Goal: Communication & Community: Answer question/provide support

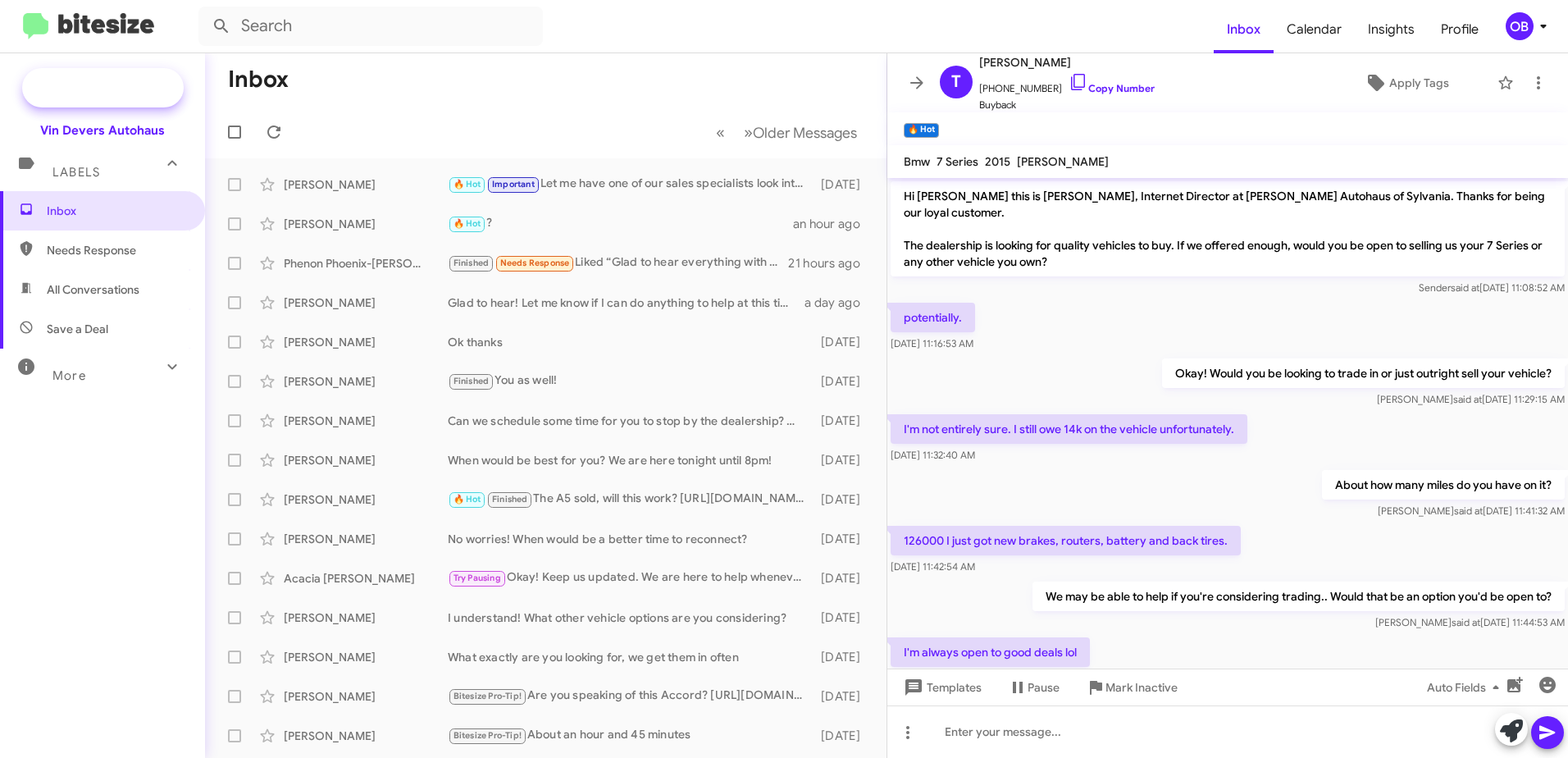
scroll to position [474, 0]
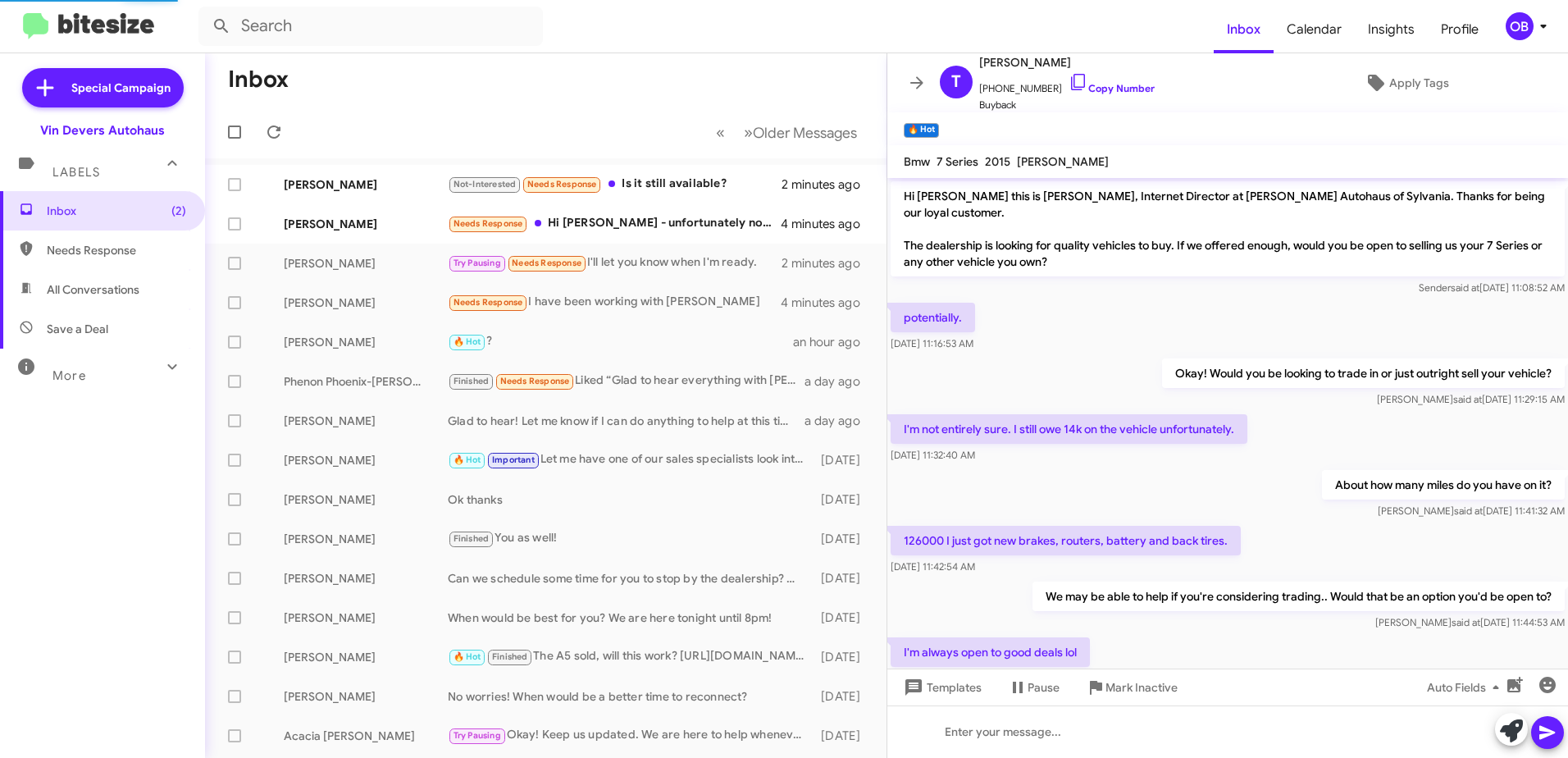
scroll to position [441, 0]
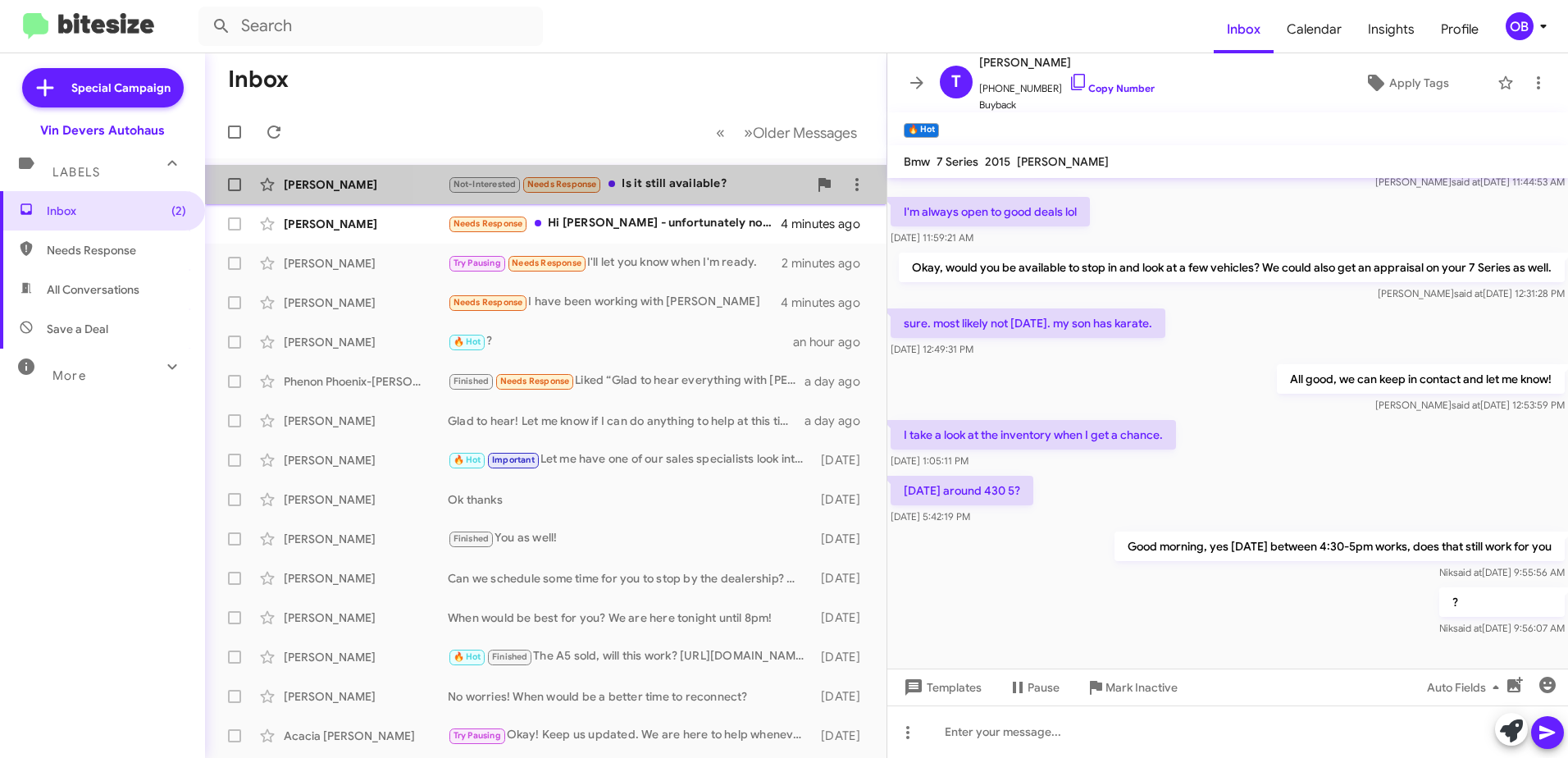
click at [687, 177] on div "Not-Interested Needs Response Is it still available?" at bounding box center [627, 184] width 360 height 19
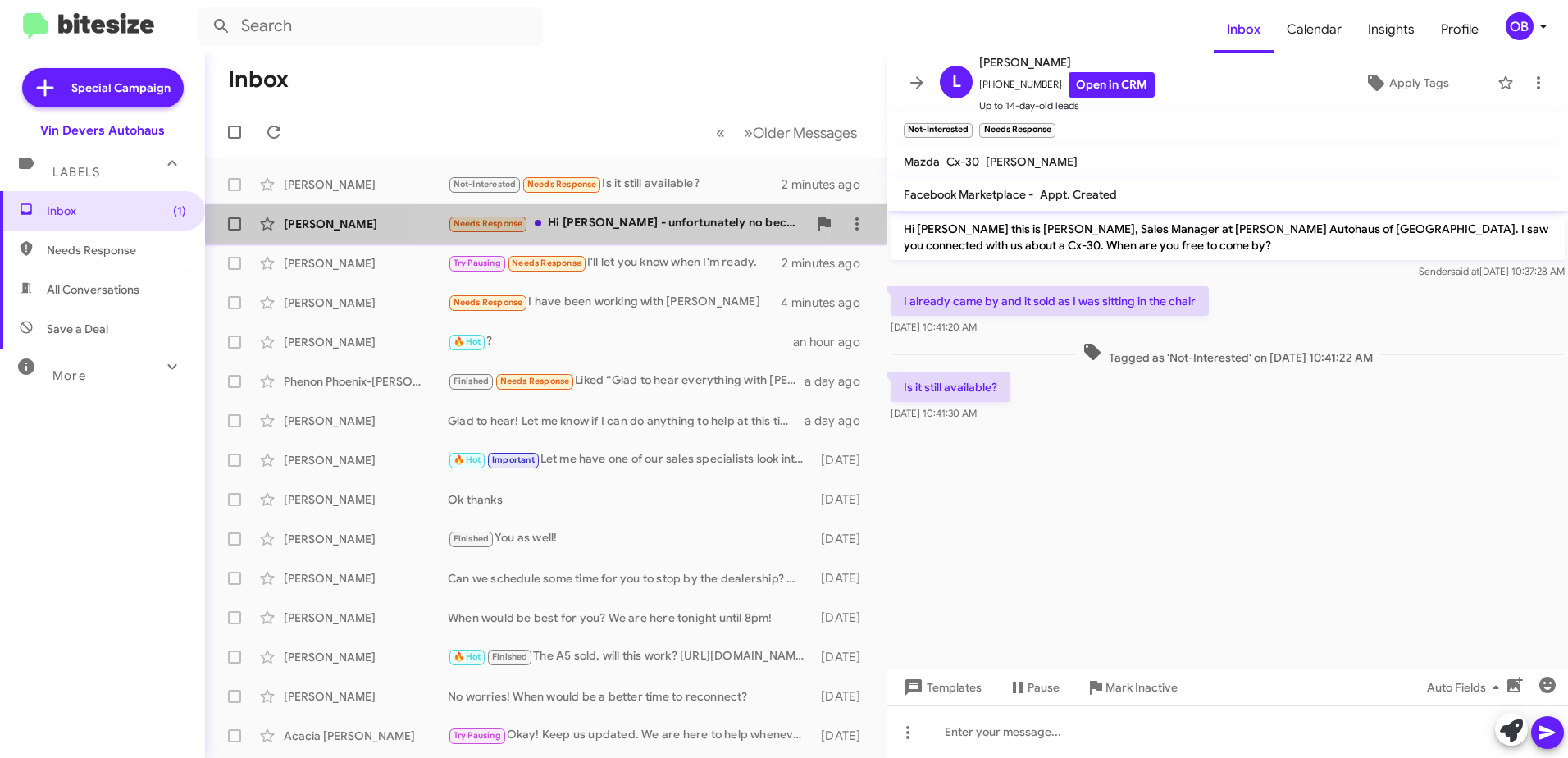
click at [626, 215] on div "Needs Response Hi Aubrey - unfortunately no because I live in Northern MI. I wi…" at bounding box center [627, 224] width 360 height 19
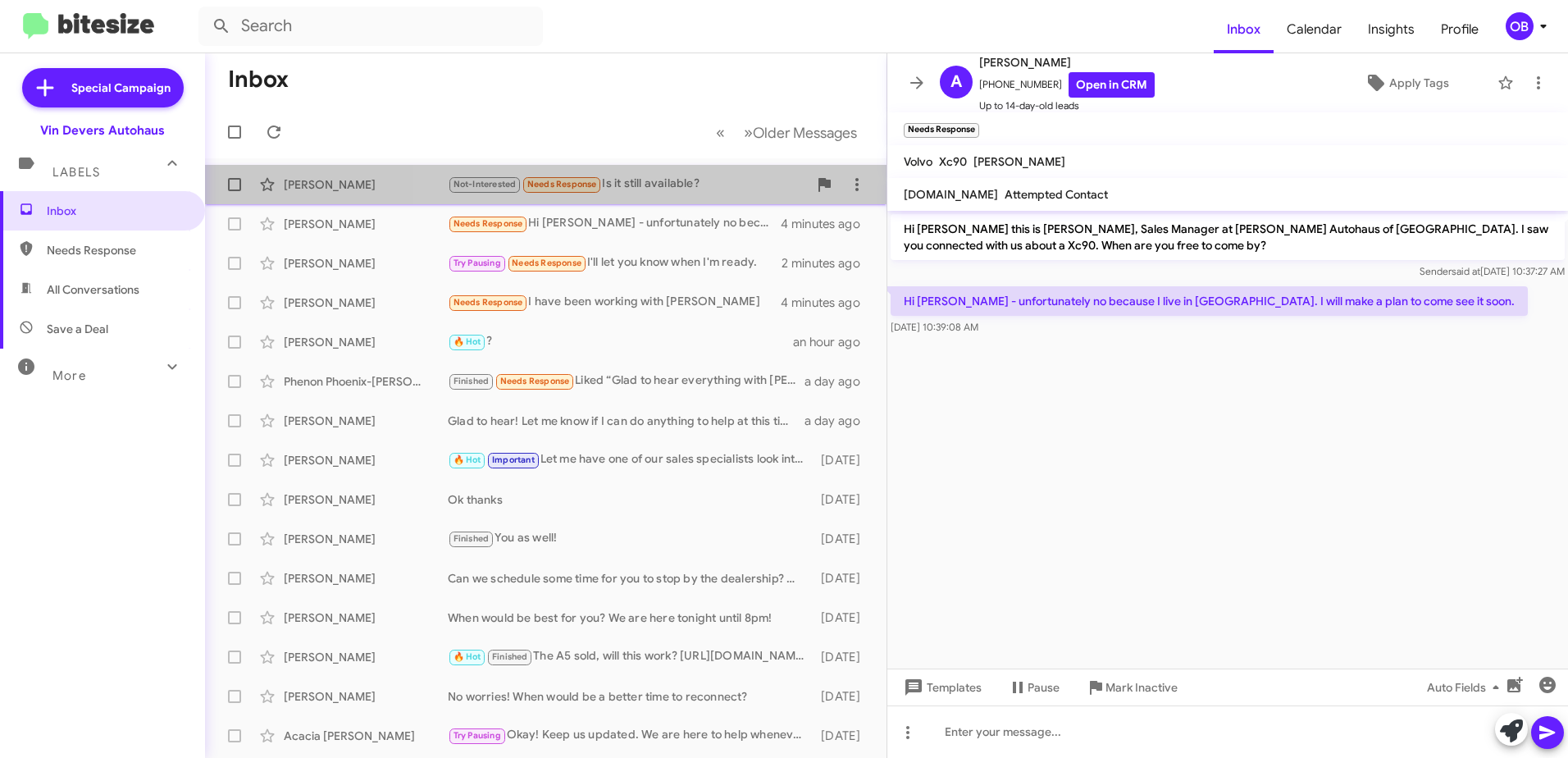
click at [672, 180] on div "Not-Interested Needs Response Is it still available?" at bounding box center [627, 184] width 360 height 19
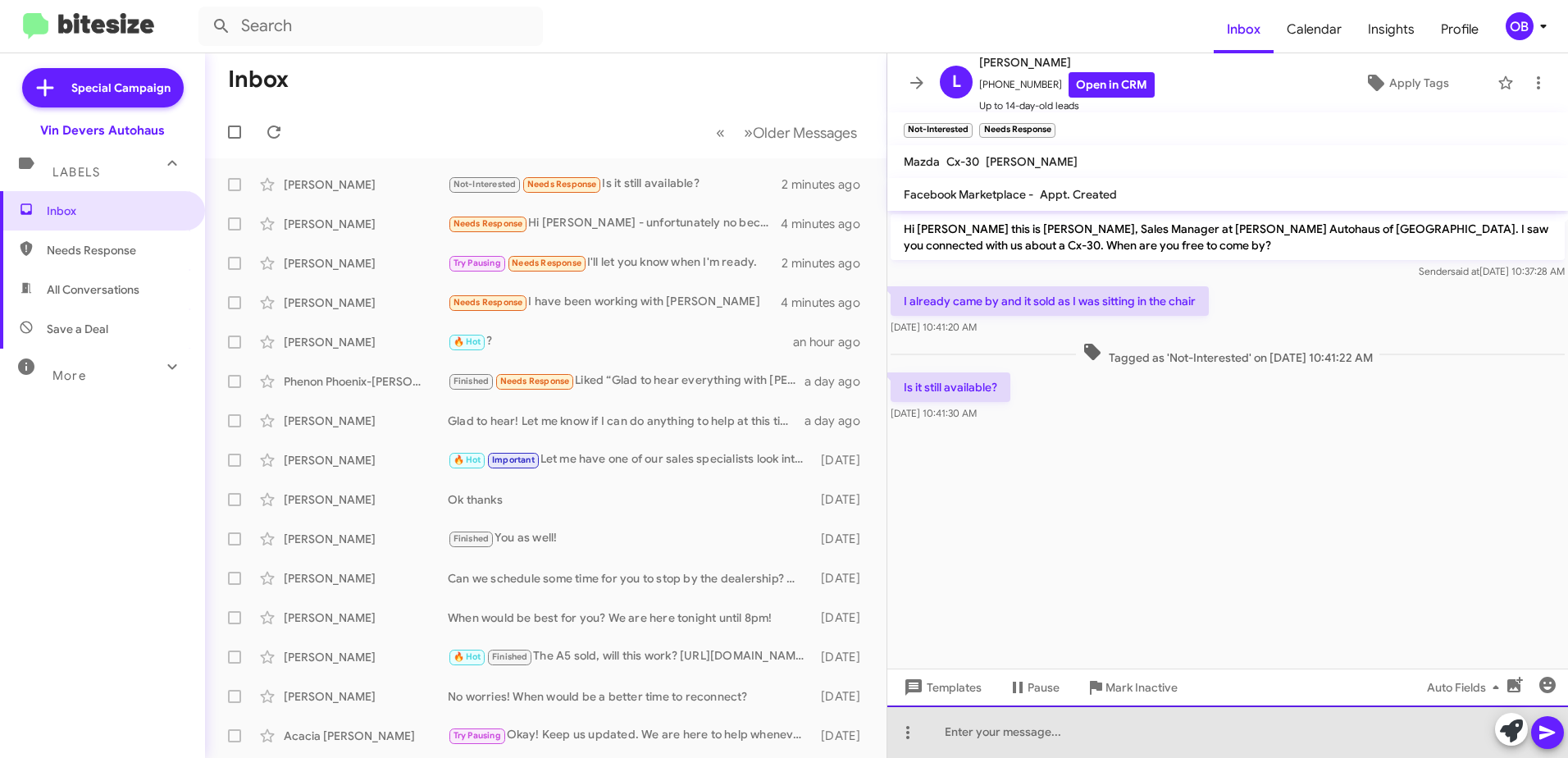
click at [1004, 737] on div at bounding box center [1228, 731] width 681 height 52
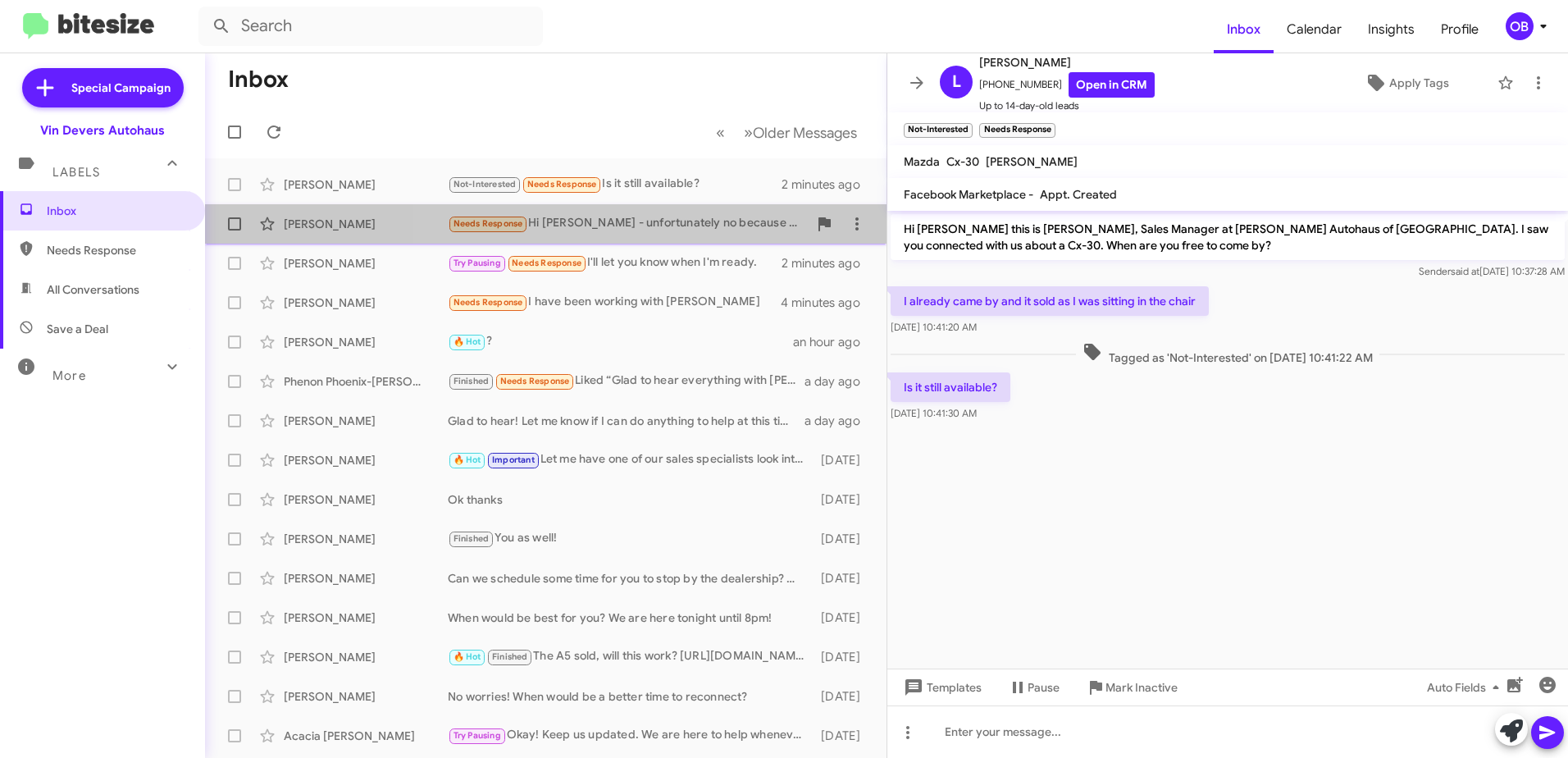
click at [591, 226] on div "Needs Response Hi Aubrey - unfortunately no because I live in Northern MI. I wi…" at bounding box center [627, 224] width 360 height 19
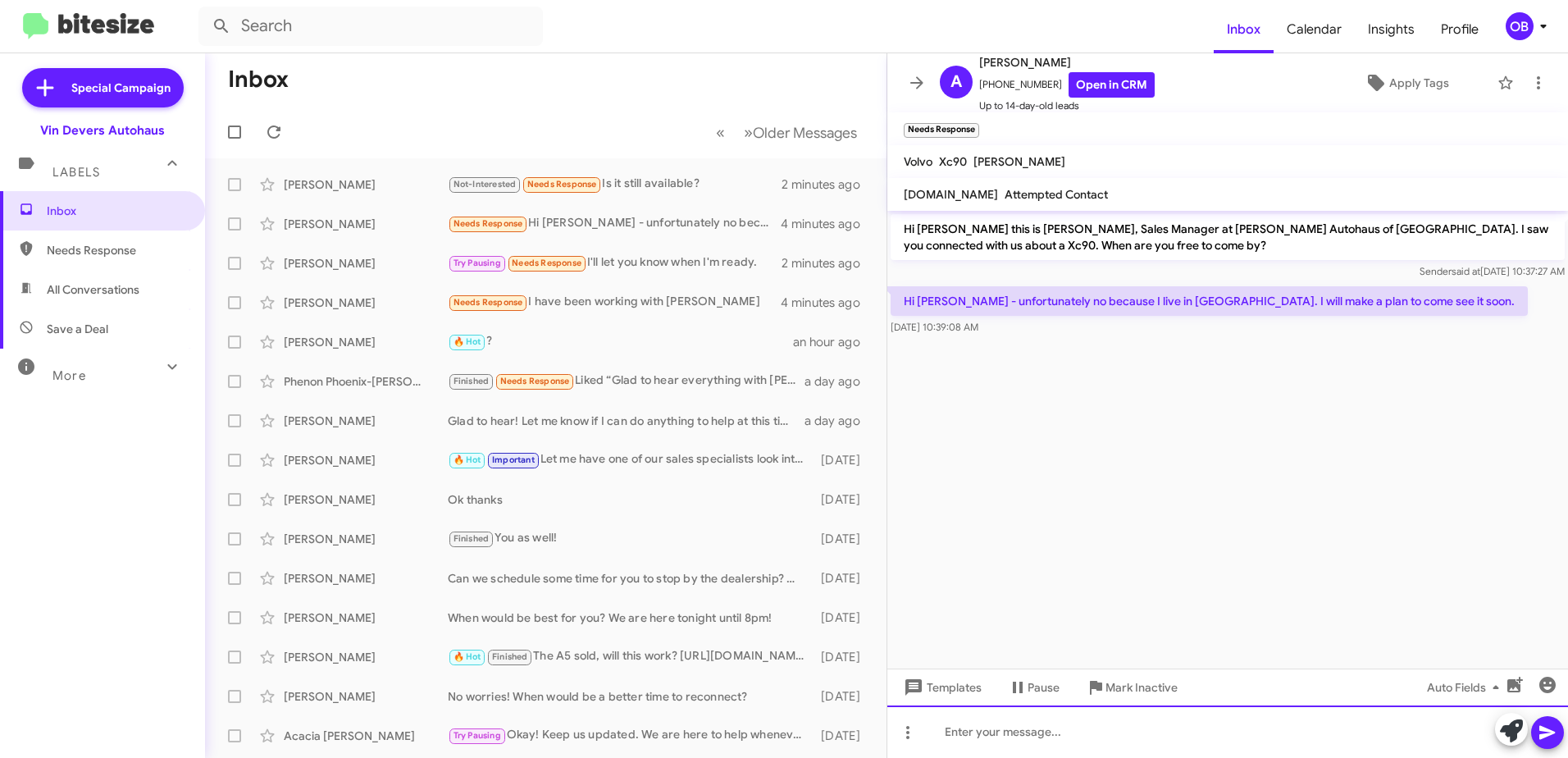
click at [1169, 717] on div at bounding box center [1228, 731] width 681 height 52
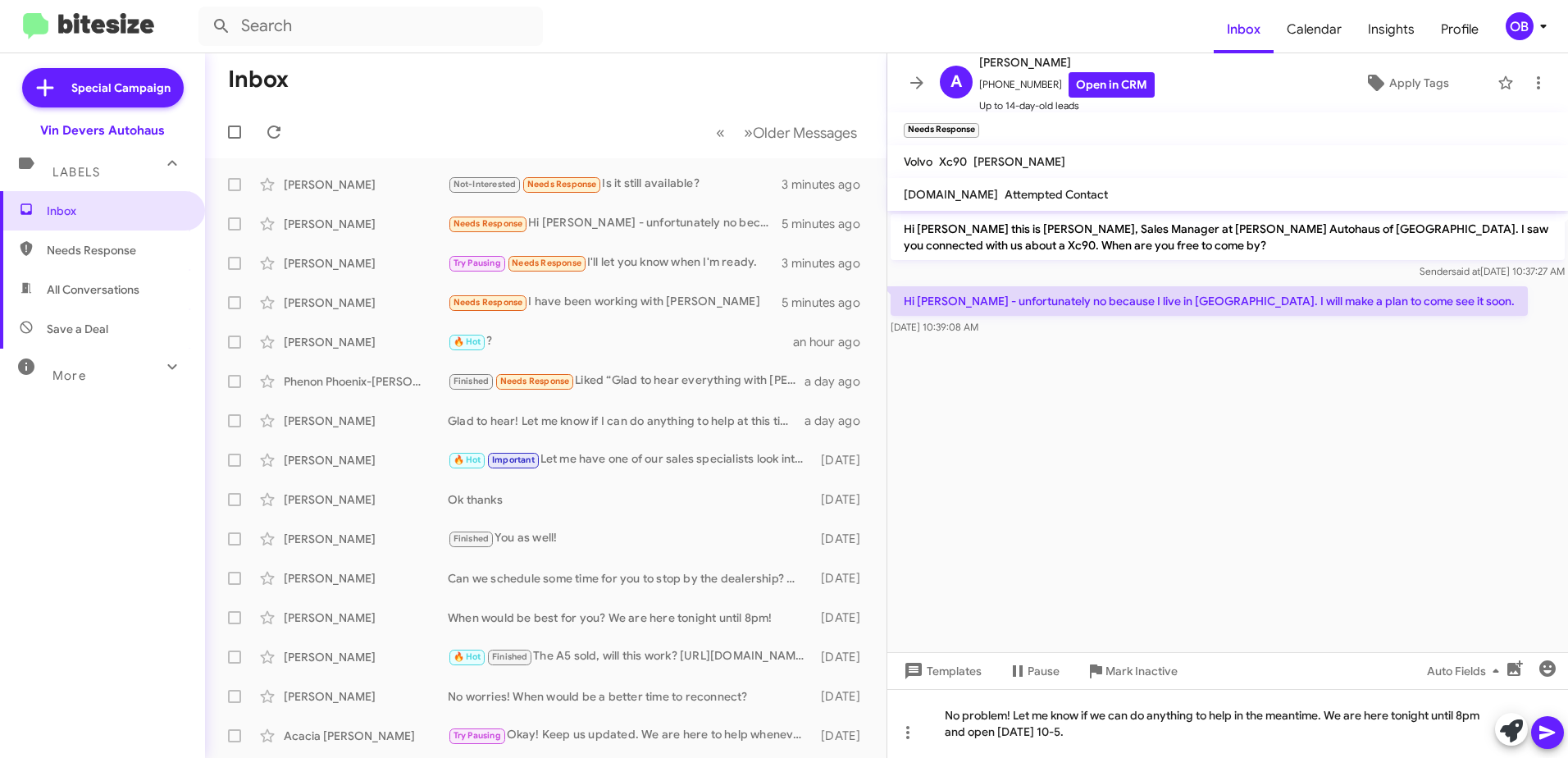
click at [1553, 736] on icon at bounding box center [1548, 732] width 19 height 19
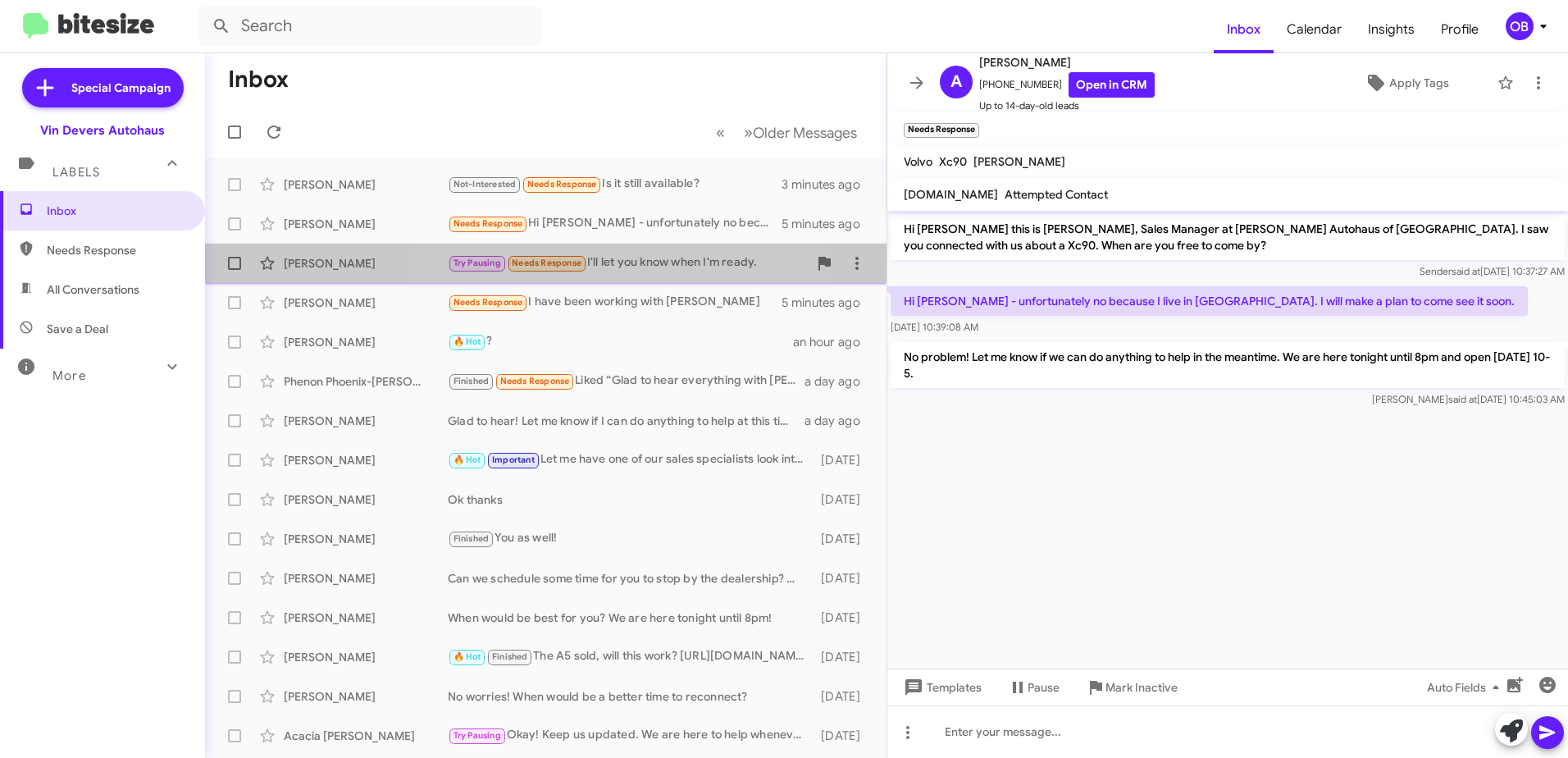
click at [593, 257] on div "Try Pausing Needs Response I'll let you know when I'm ready." at bounding box center [627, 263] width 360 height 19
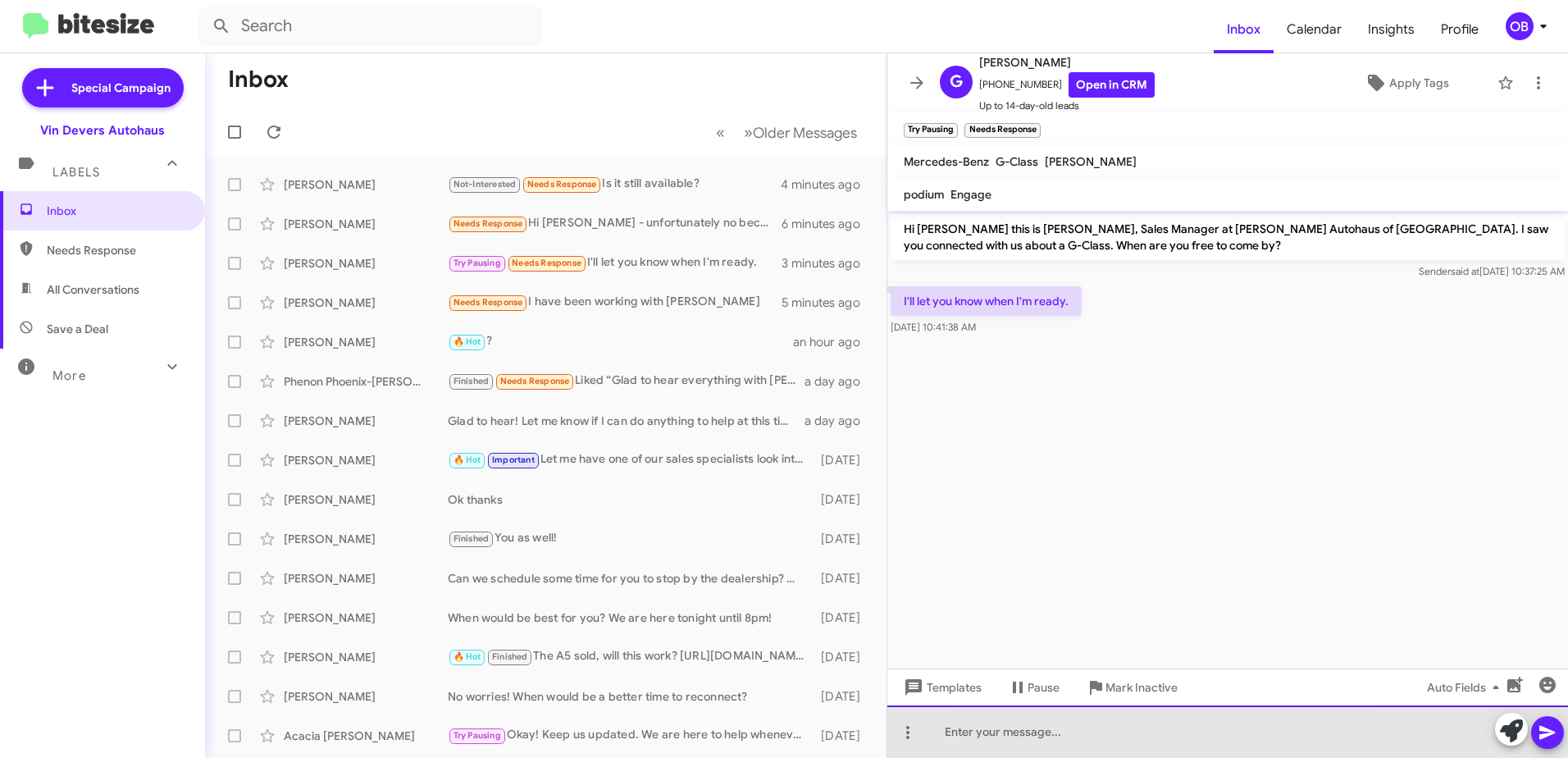
click at [1159, 726] on div at bounding box center [1228, 731] width 681 height 52
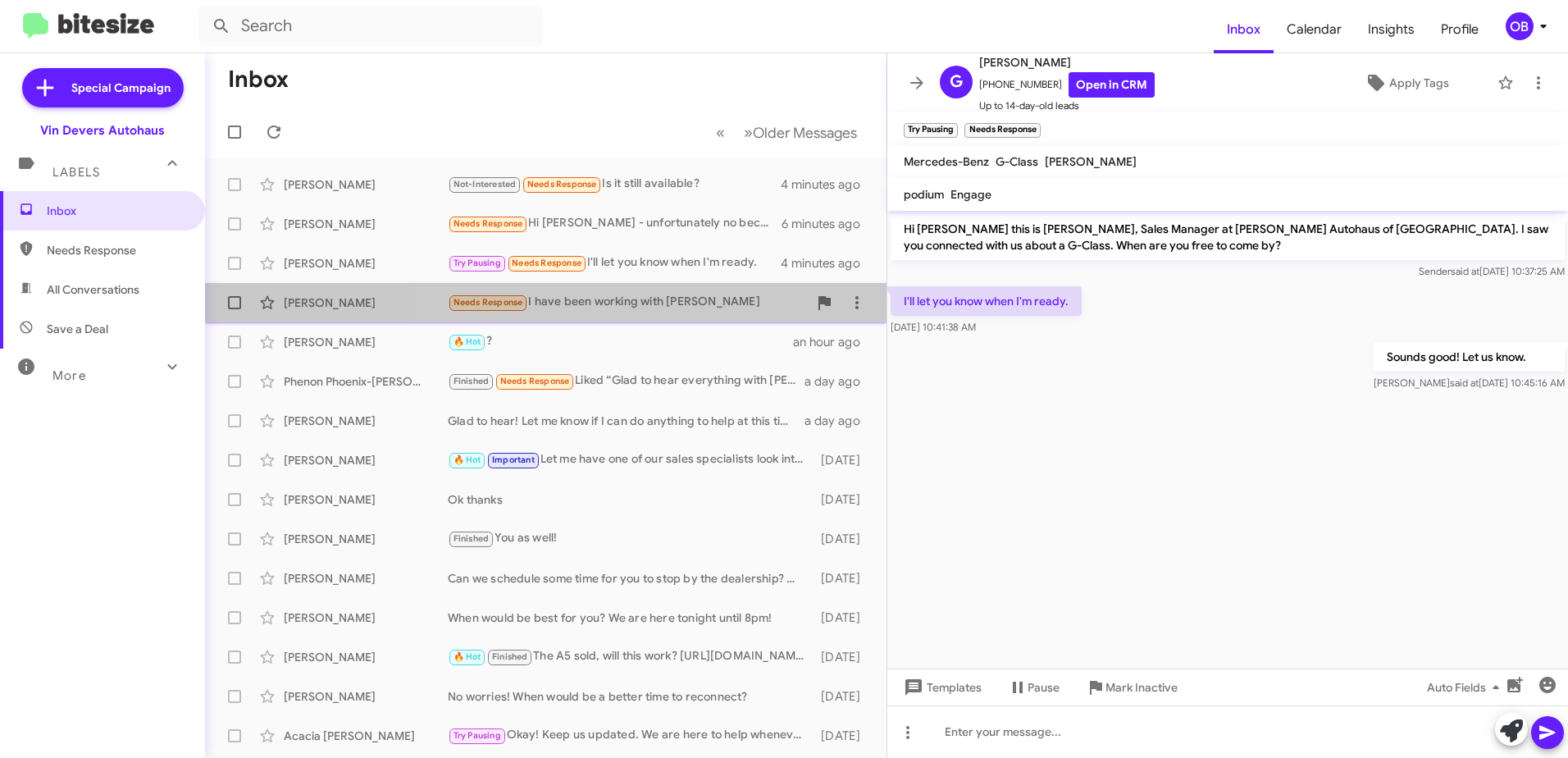
click at [697, 302] on div "Needs Response I have been working with Frank" at bounding box center [627, 302] width 360 height 19
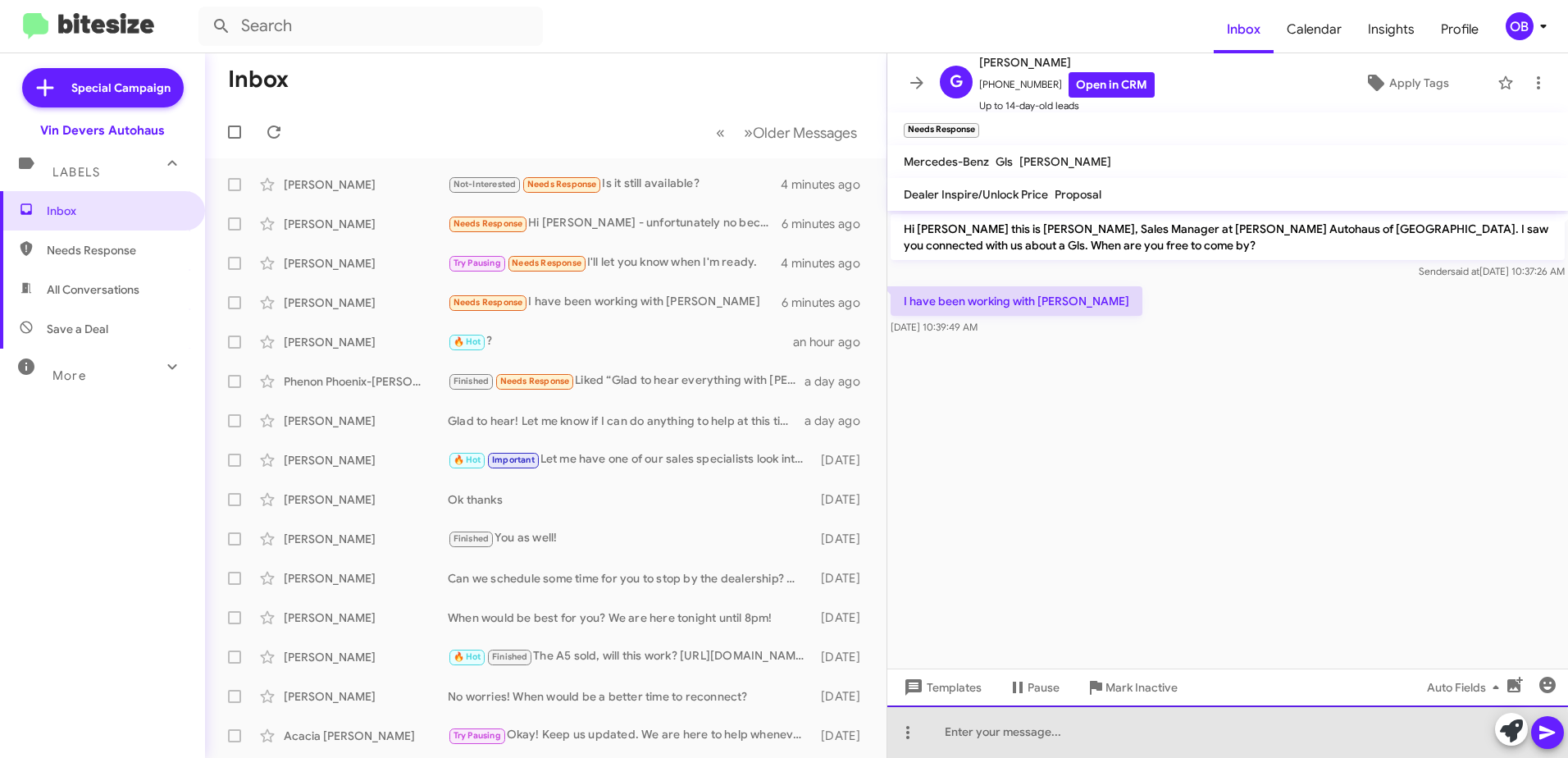
click at [1076, 739] on div at bounding box center [1228, 731] width 681 height 52
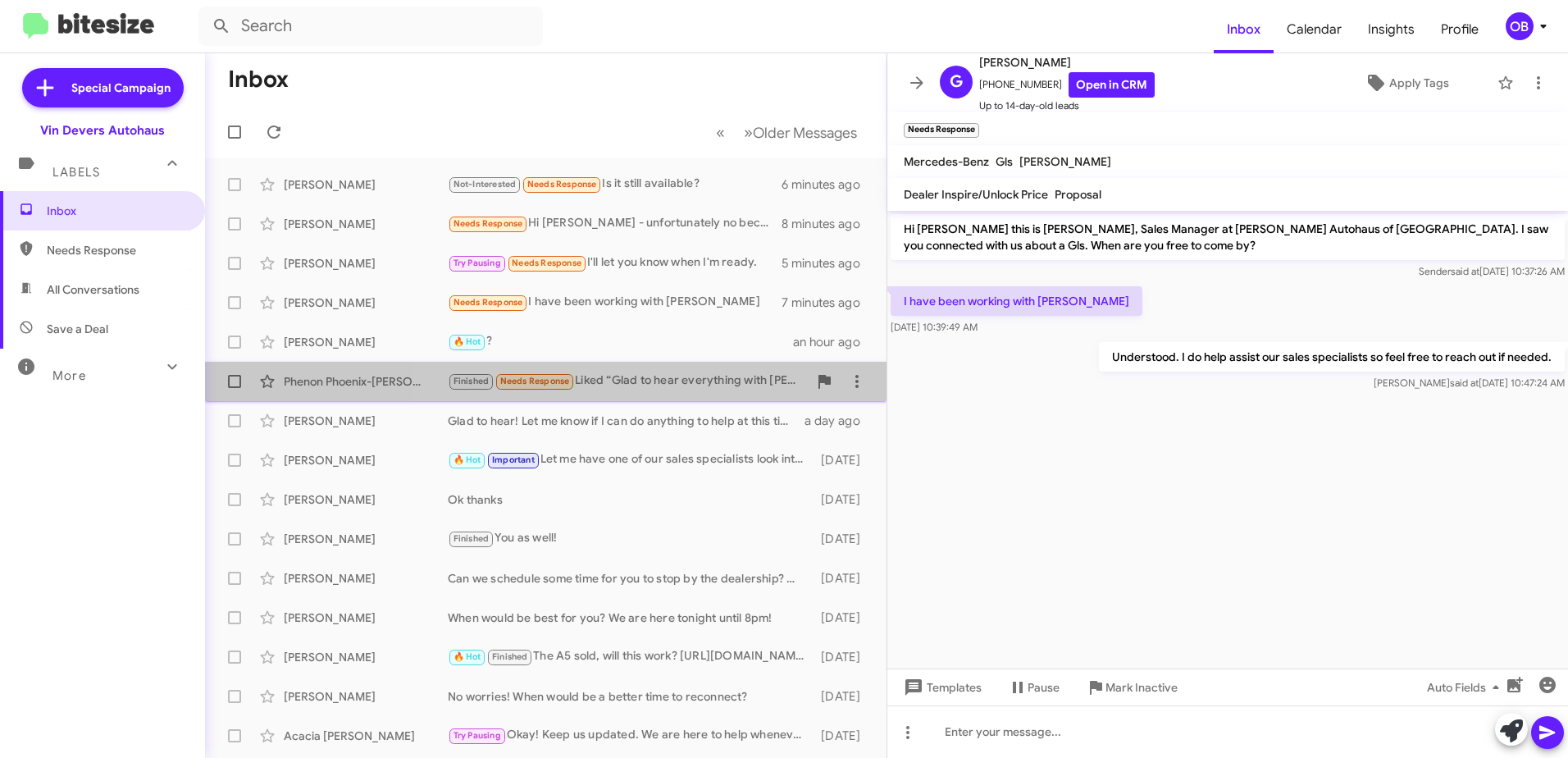
click at [660, 381] on div "Finished Needs Response Liked “Glad to hear everything with John went well! Whe…" at bounding box center [627, 381] width 360 height 19
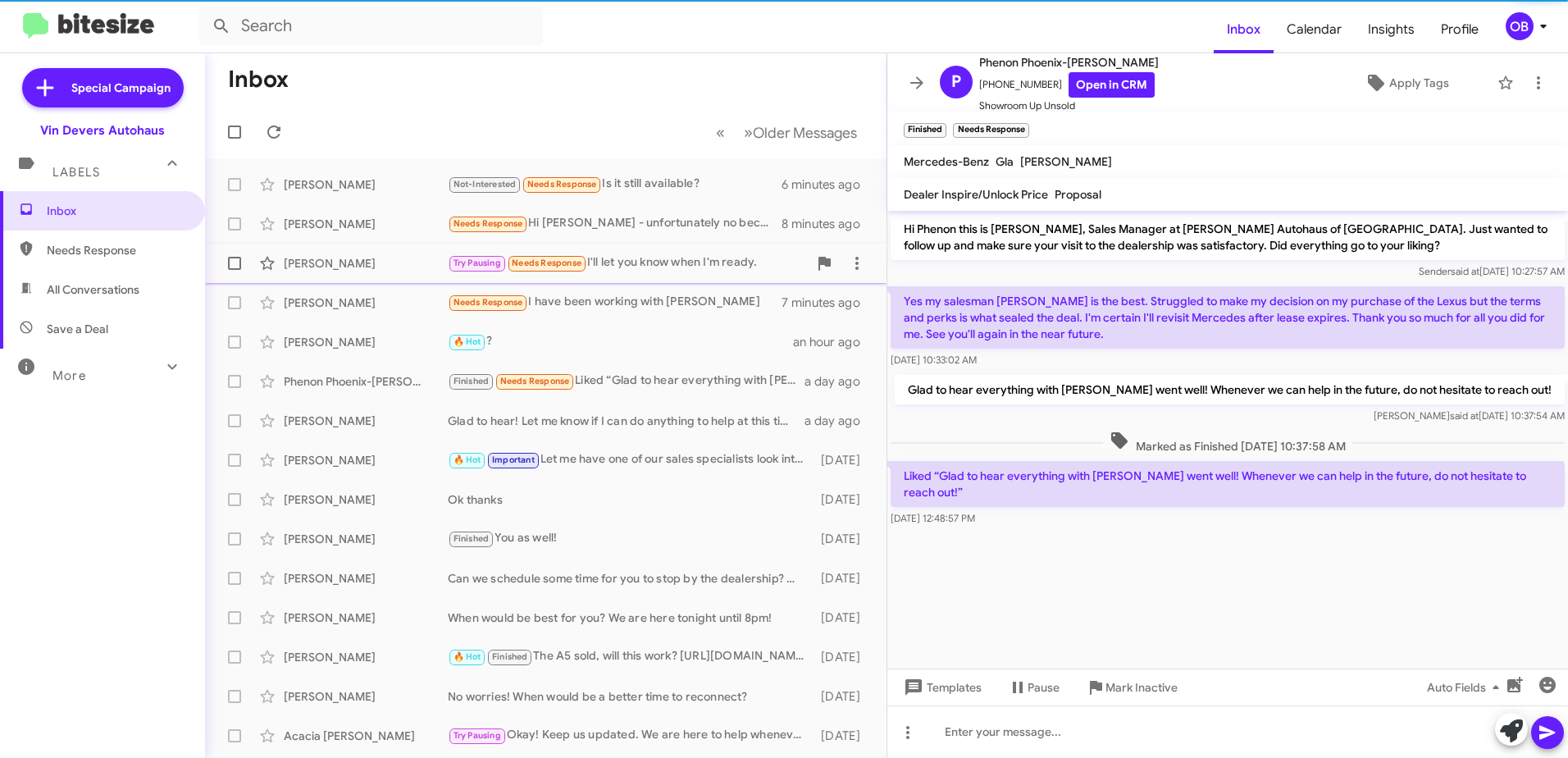
click at [693, 265] on div "Try Pausing Needs Response I'll let you know when I'm ready." at bounding box center [627, 263] width 360 height 19
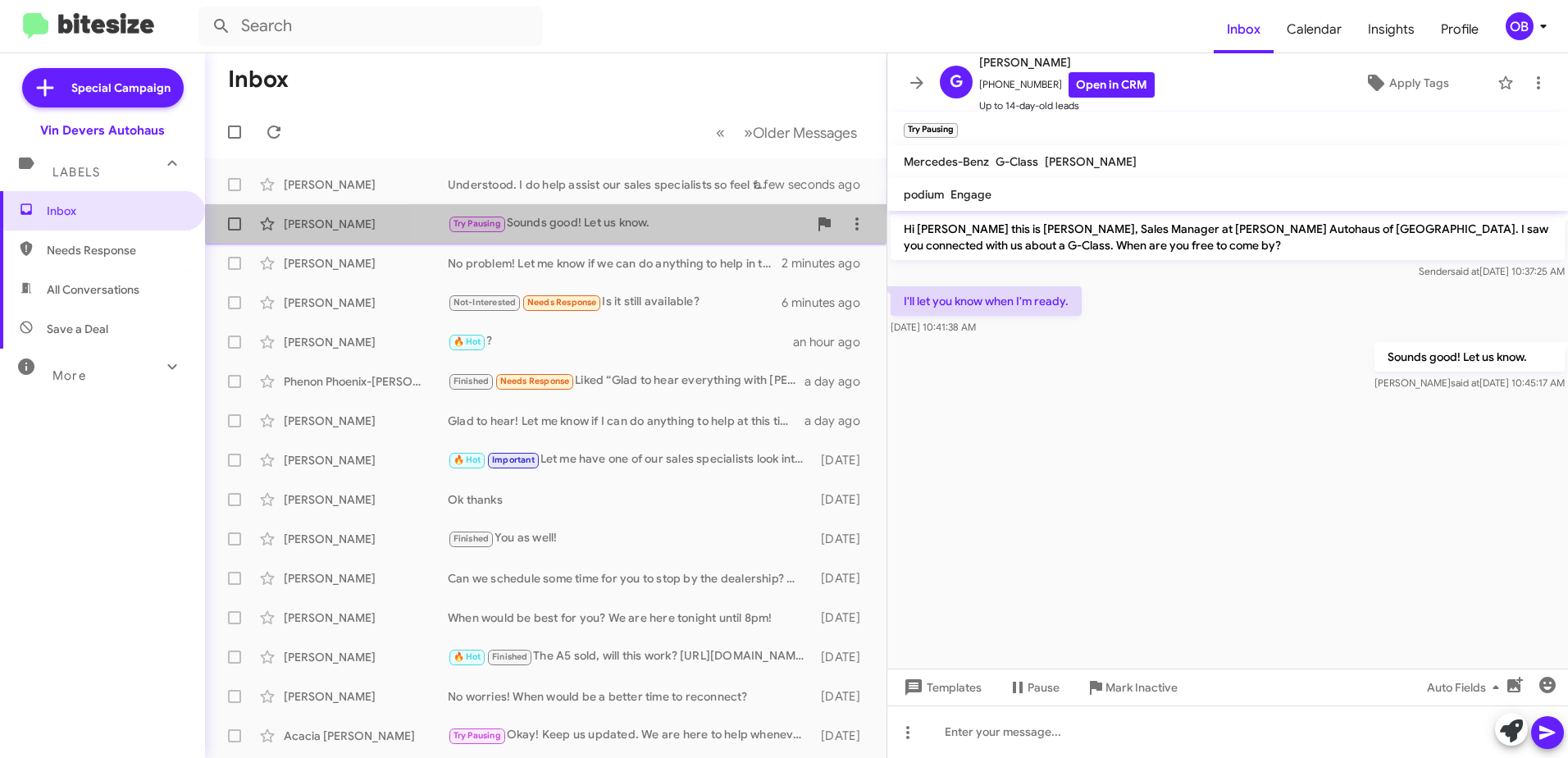
click at [737, 218] on div "Try Pausing Sounds good! Let us know." at bounding box center [627, 224] width 360 height 19
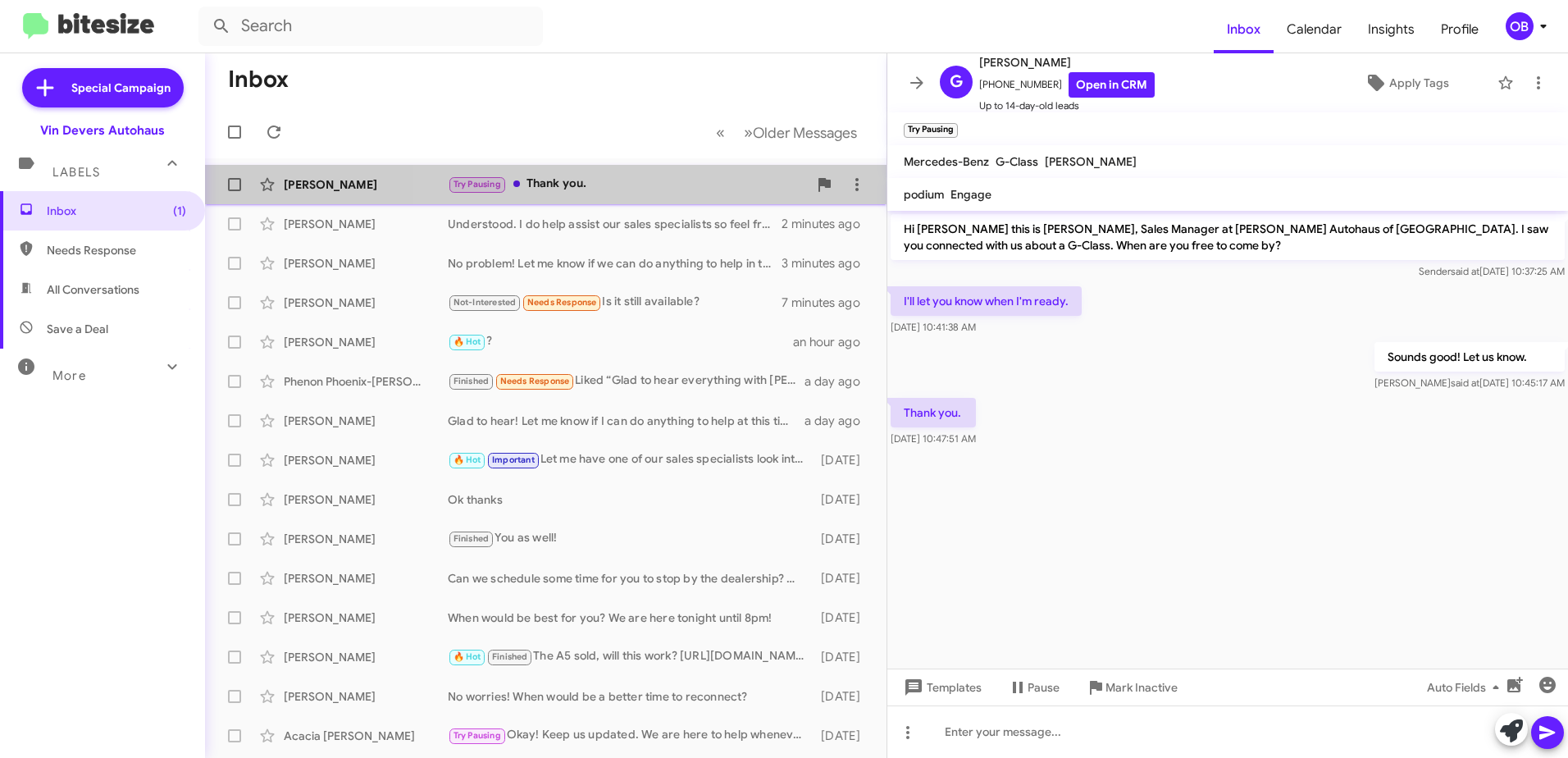
click at [663, 177] on div "Try Pausing Thank you." at bounding box center [627, 184] width 360 height 19
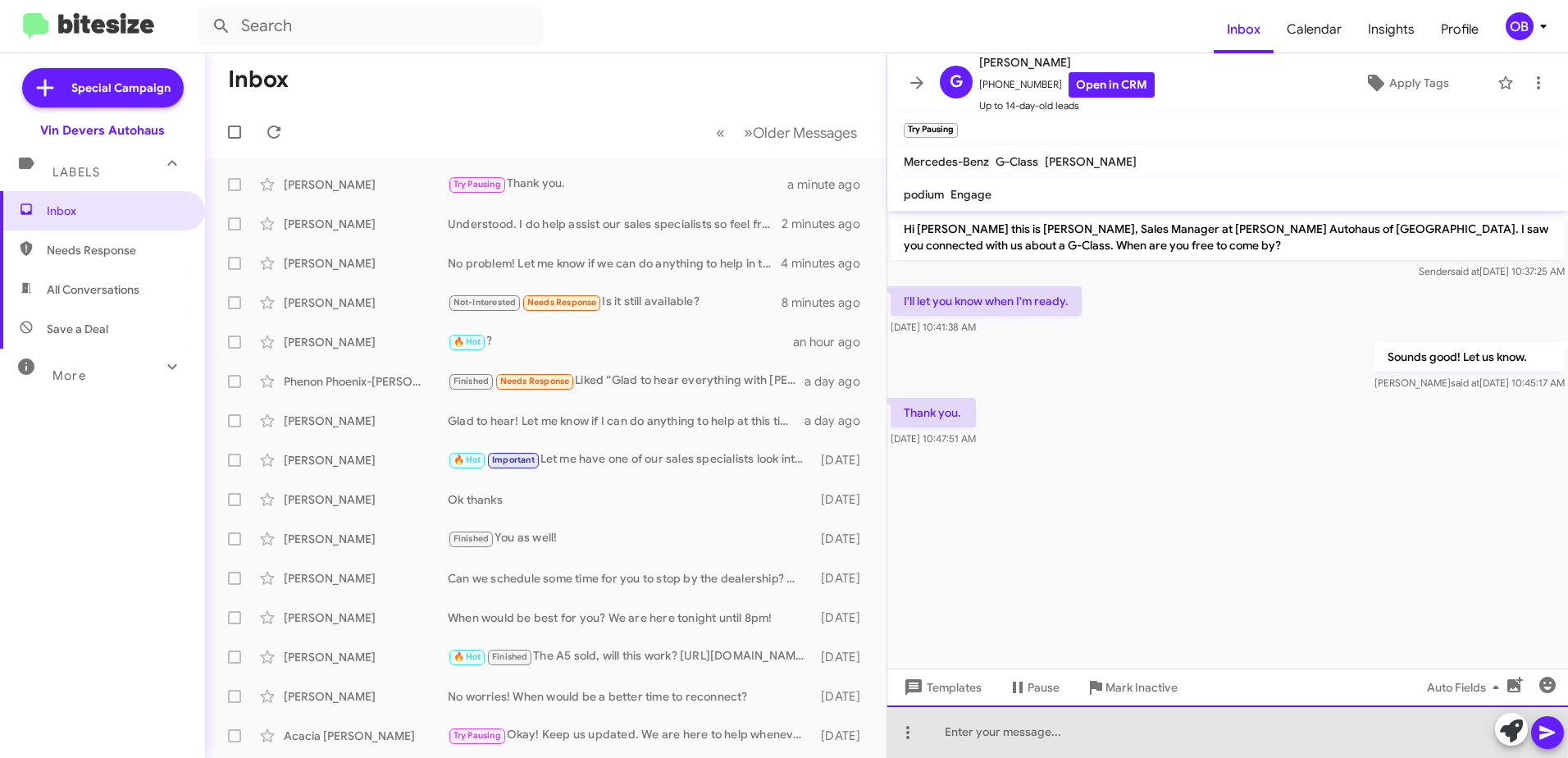
click at [1060, 724] on div at bounding box center [1228, 731] width 681 height 52
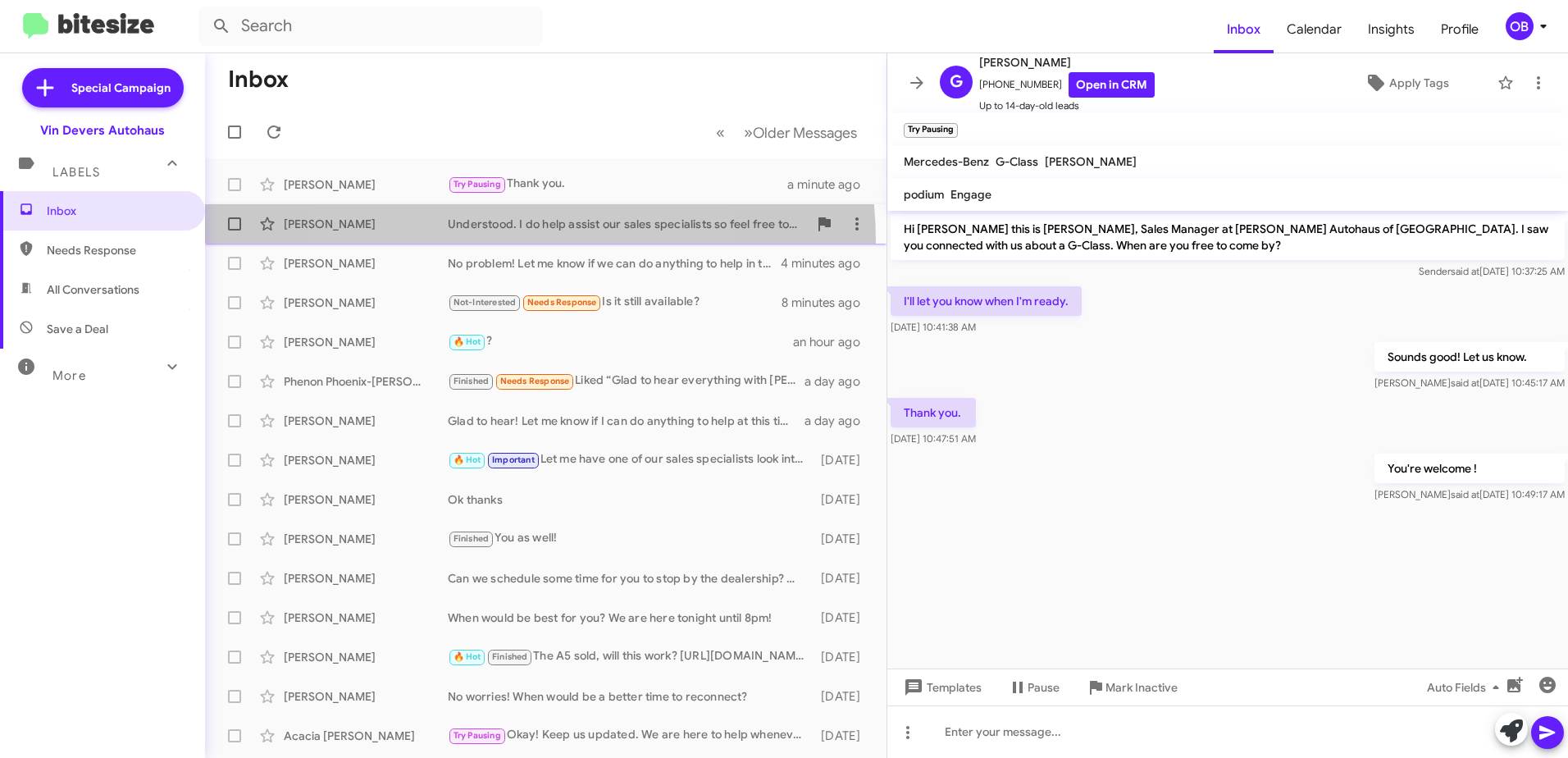
click at [490, 241] on span "Gary Homman Understood. I do help assist our sales specialists so feel free to …" at bounding box center [546, 224] width 681 height 40
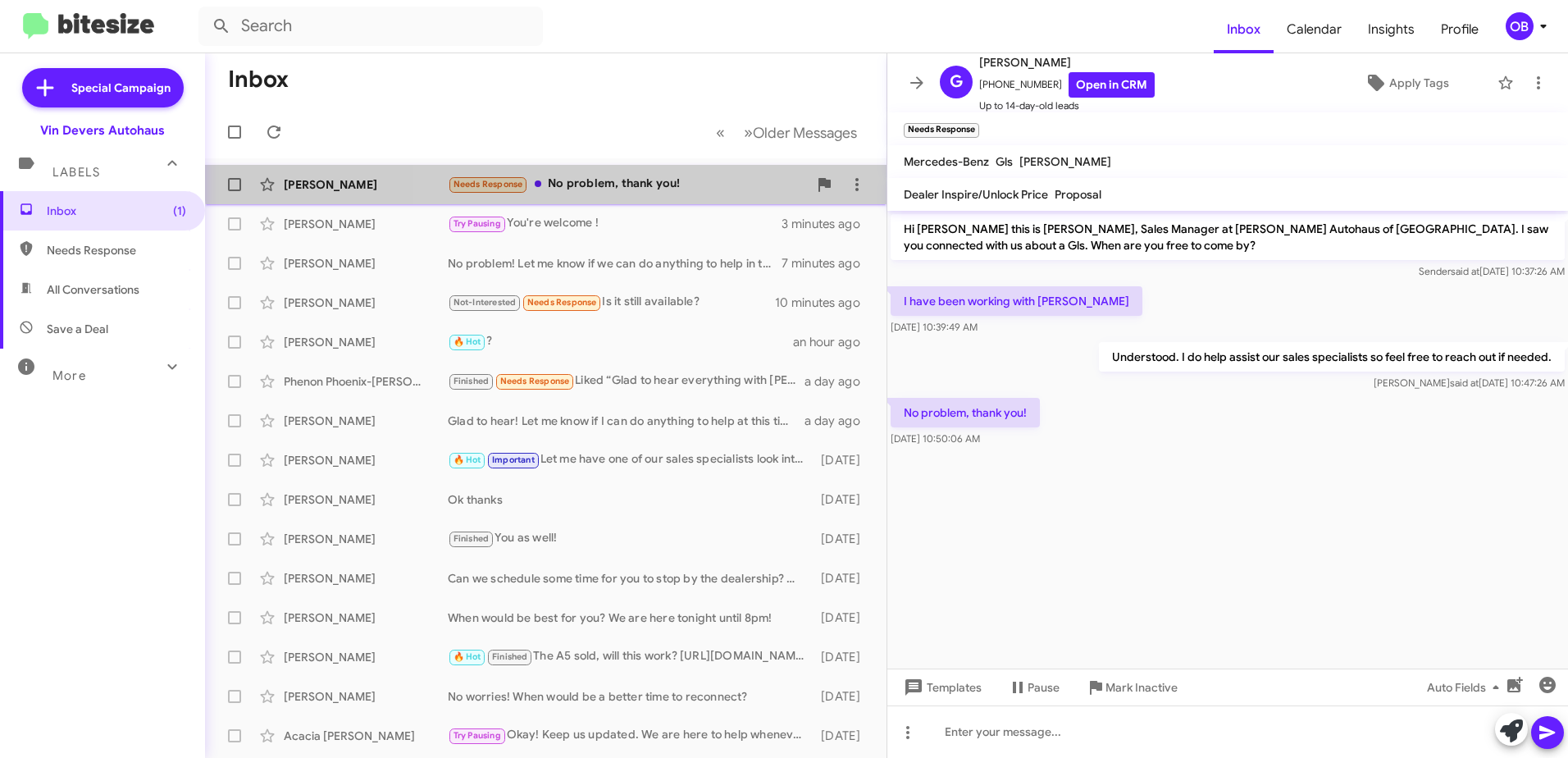
click at [675, 174] on div "Gary Homman Needs Response No problem, thank you! 2 minutes ago" at bounding box center [545, 184] width 655 height 33
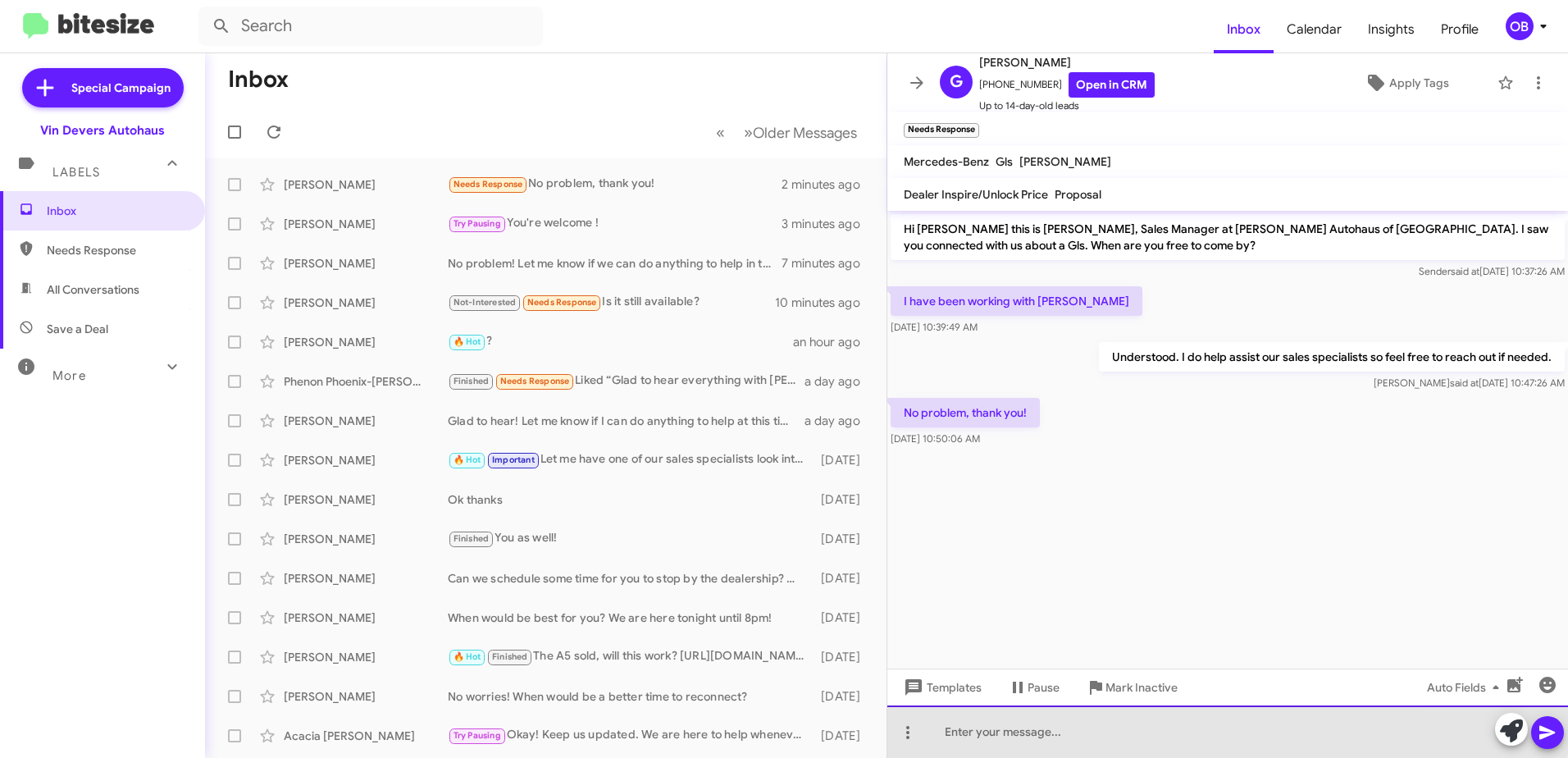
click at [1080, 715] on div at bounding box center [1228, 731] width 681 height 52
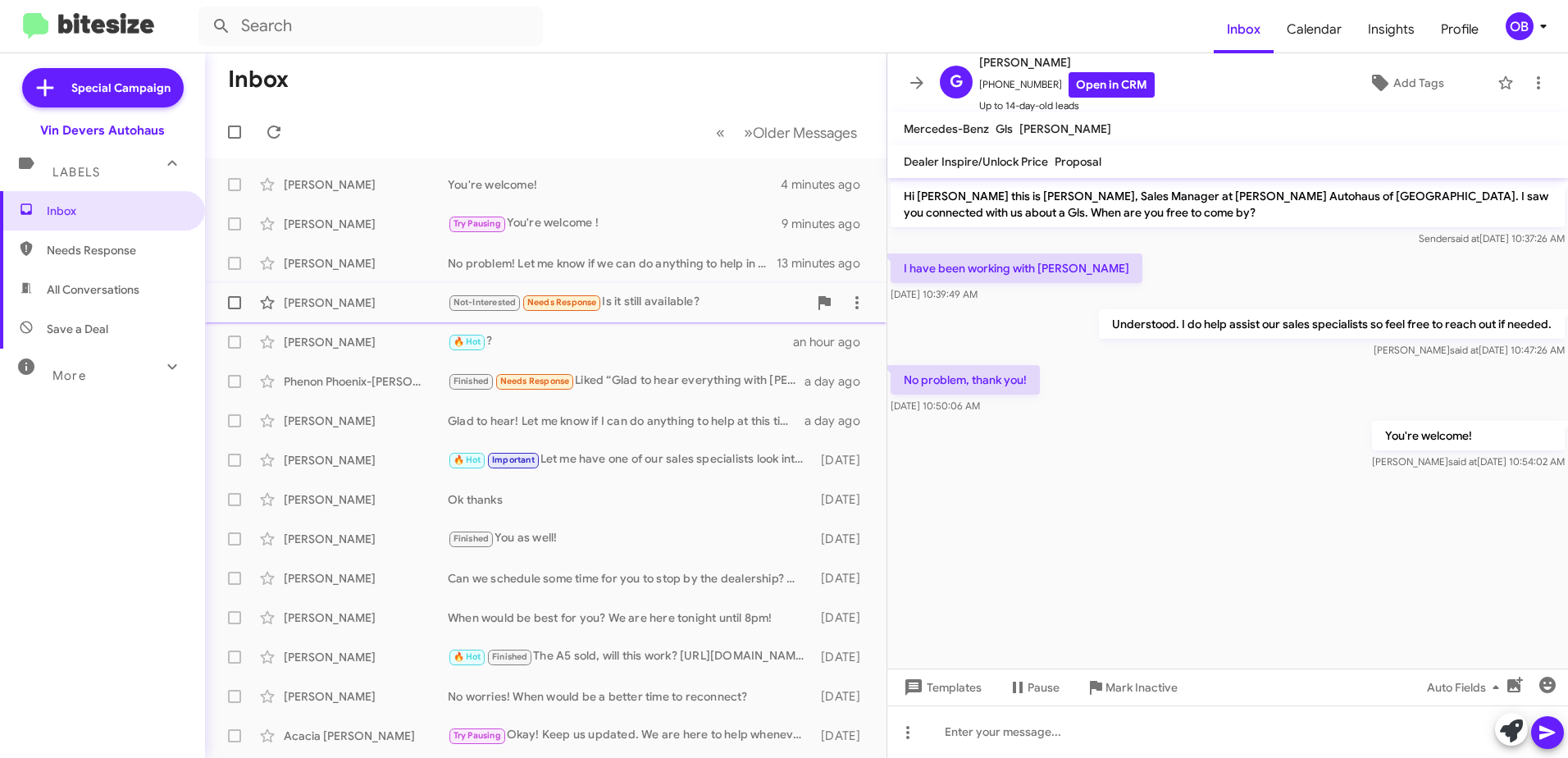
click at [700, 307] on div "Not-Interested Needs Response Is it still available?" at bounding box center [627, 302] width 360 height 19
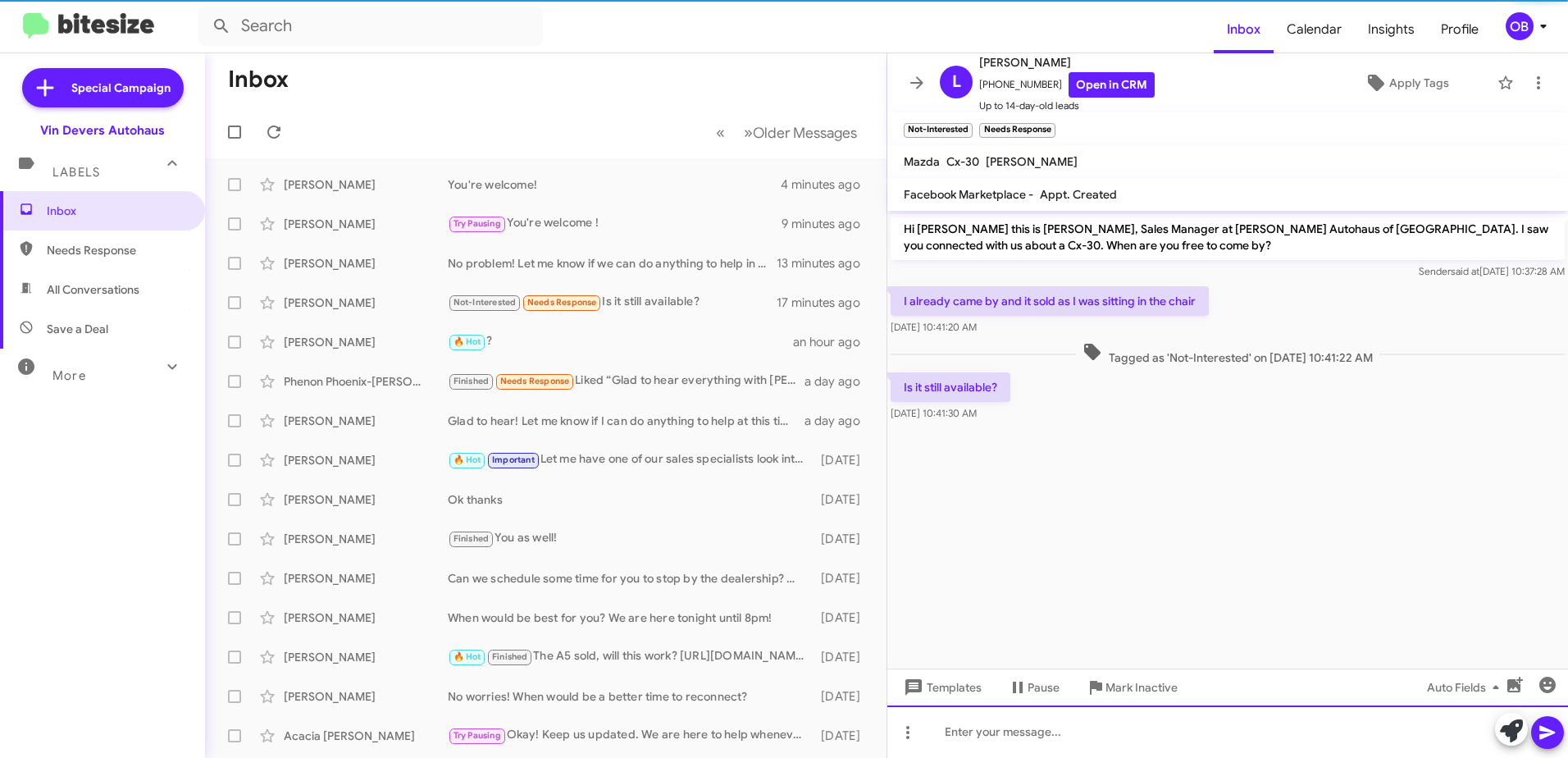
click at [1132, 713] on div at bounding box center [1228, 731] width 681 height 52
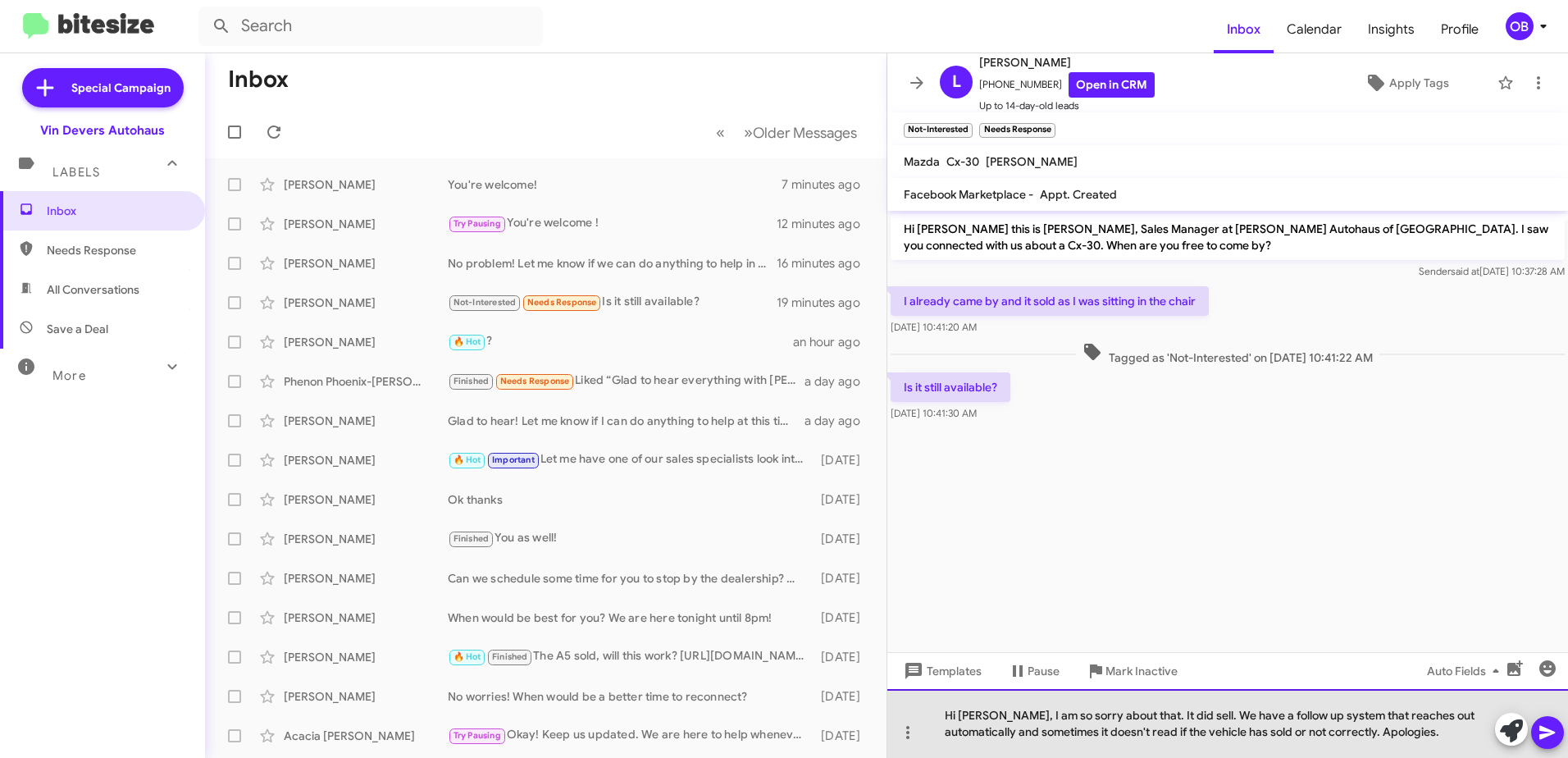
click at [1426, 730] on div "Hi Lacie, I am so sorry about that. It did sell. We have a follow up system tha…" at bounding box center [1228, 722] width 681 height 68
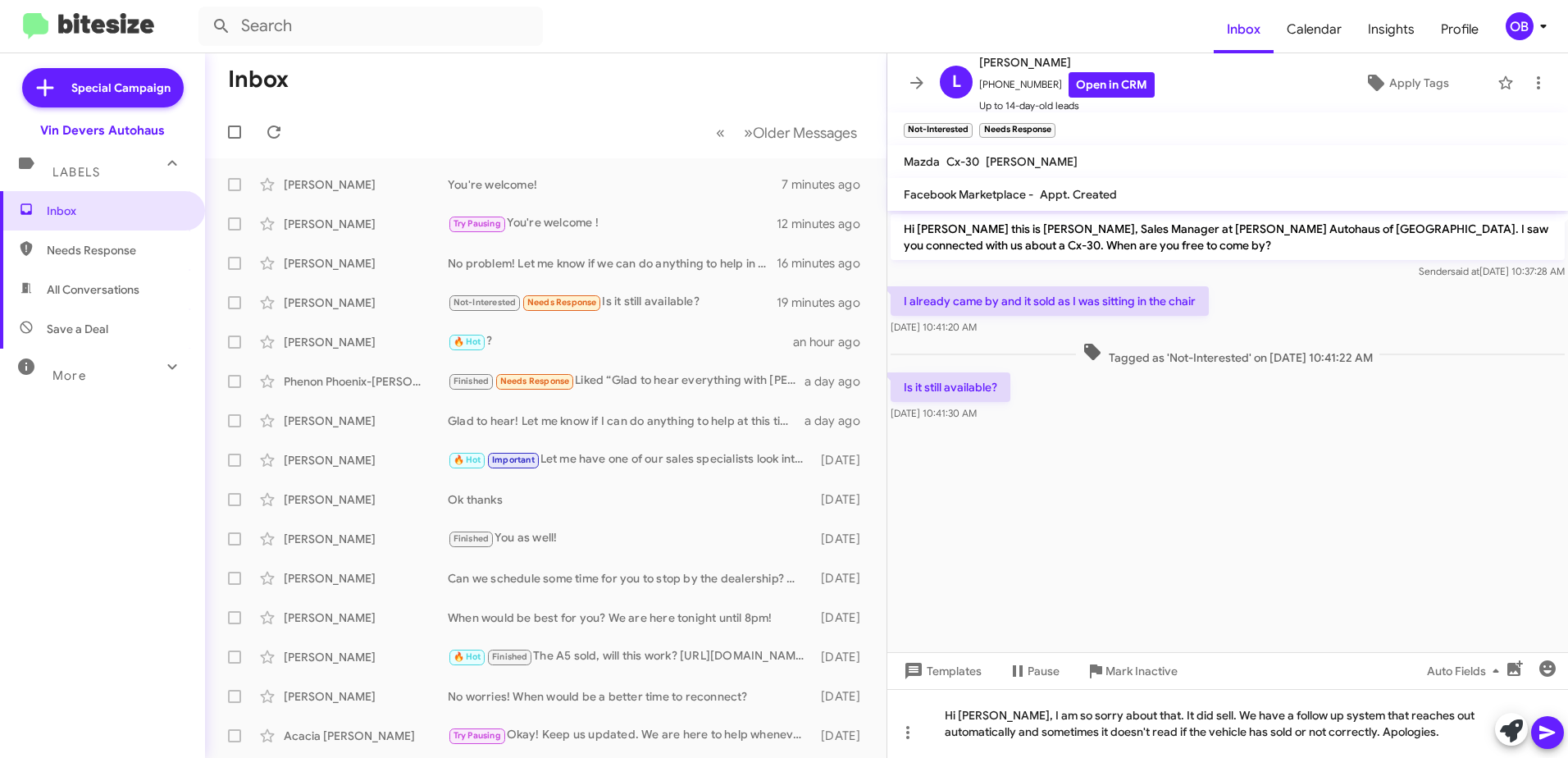
click at [1551, 740] on icon at bounding box center [1548, 732] width 19 height 19
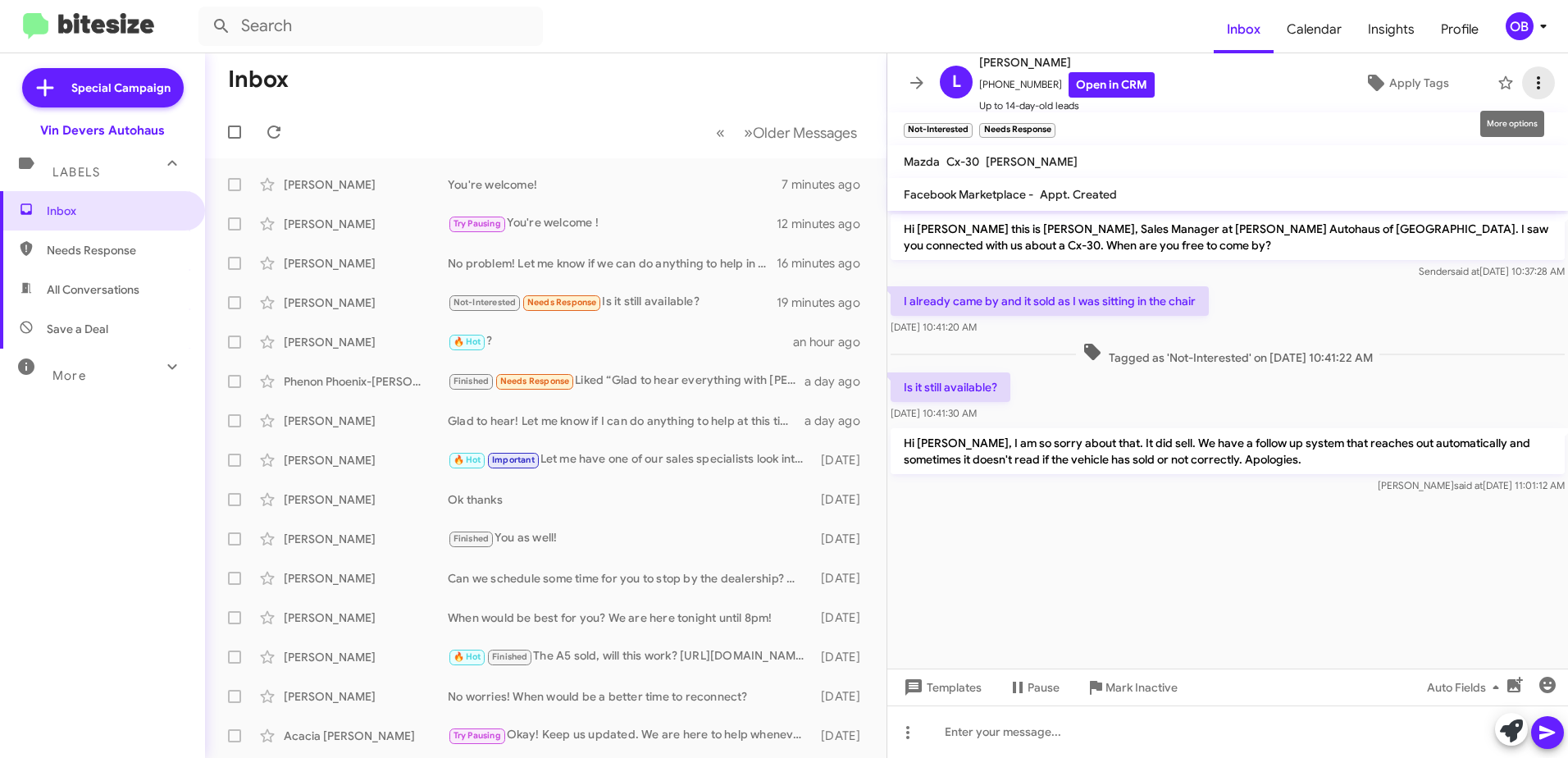
click at [1533, 78] on icon at bounding box center [1539, 83] width 19 height 19
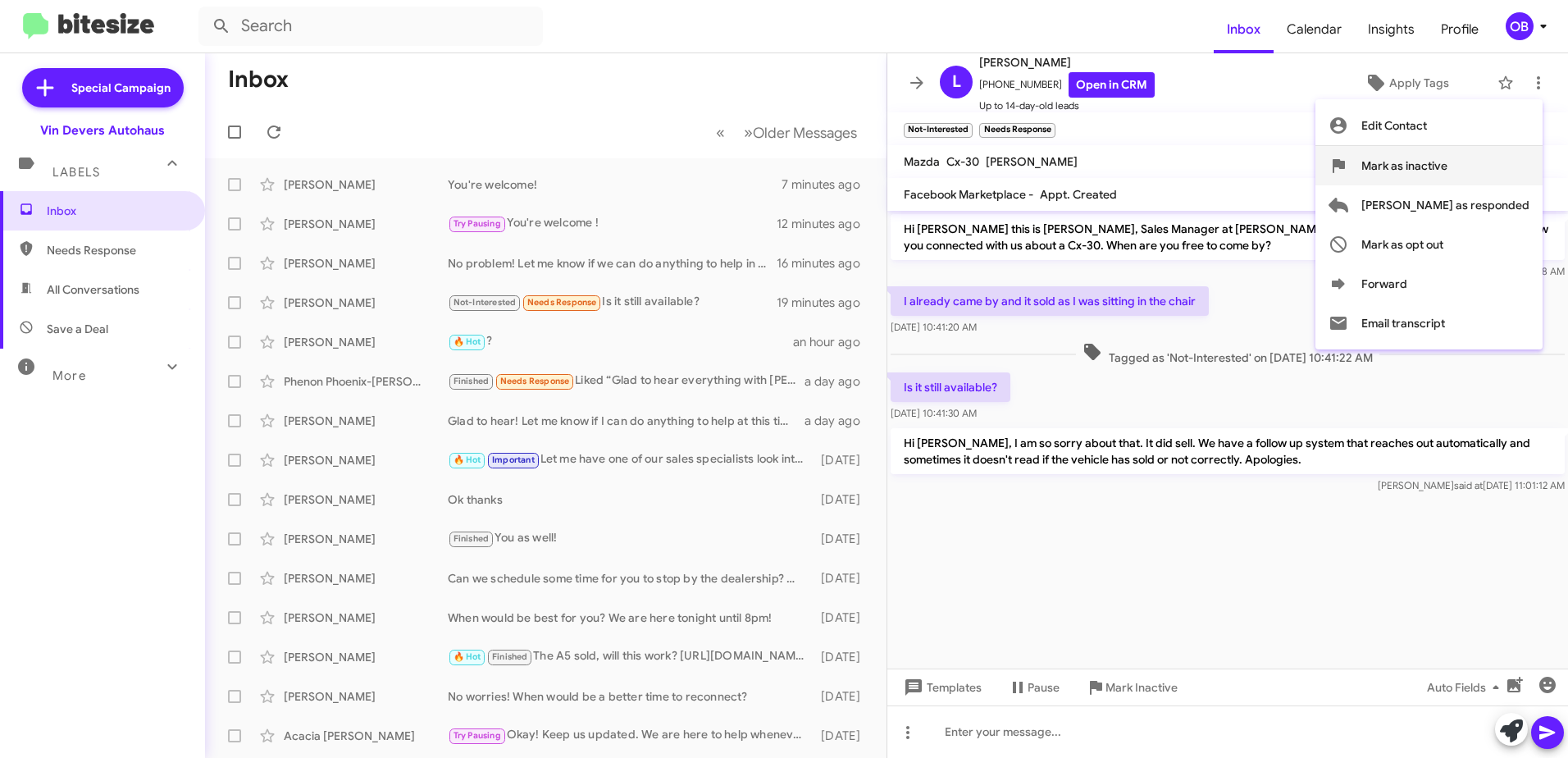
click at [1447, 153] on span "Mark as inactive" at bounding box center [1404, 165] width 86 height 40
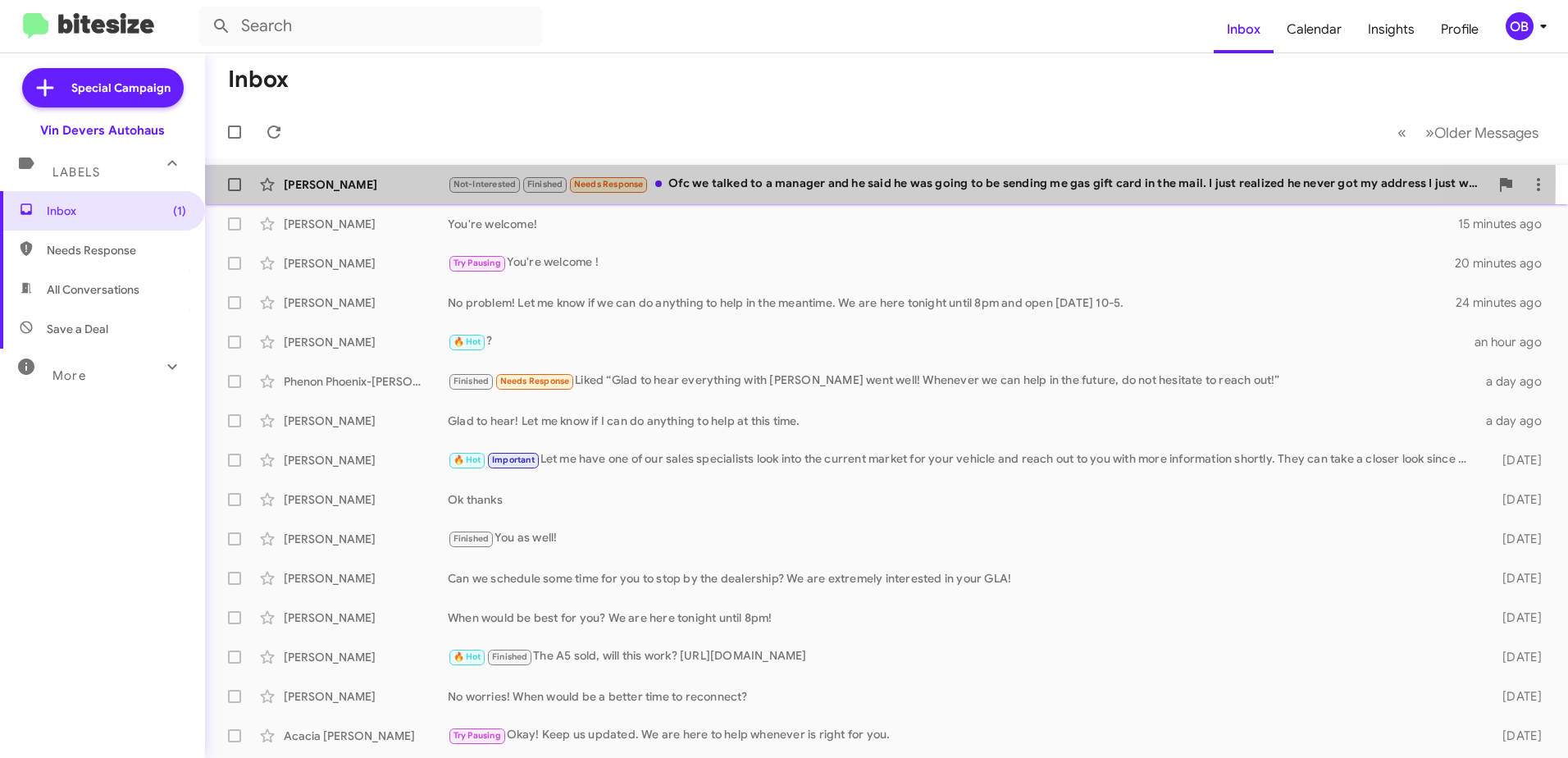
click at [769, 183] on div "Not-Interested Finished Needs Response Ofc we talked to a manager and he said h…" at bounding box center [969, 184] width 1042 height 19
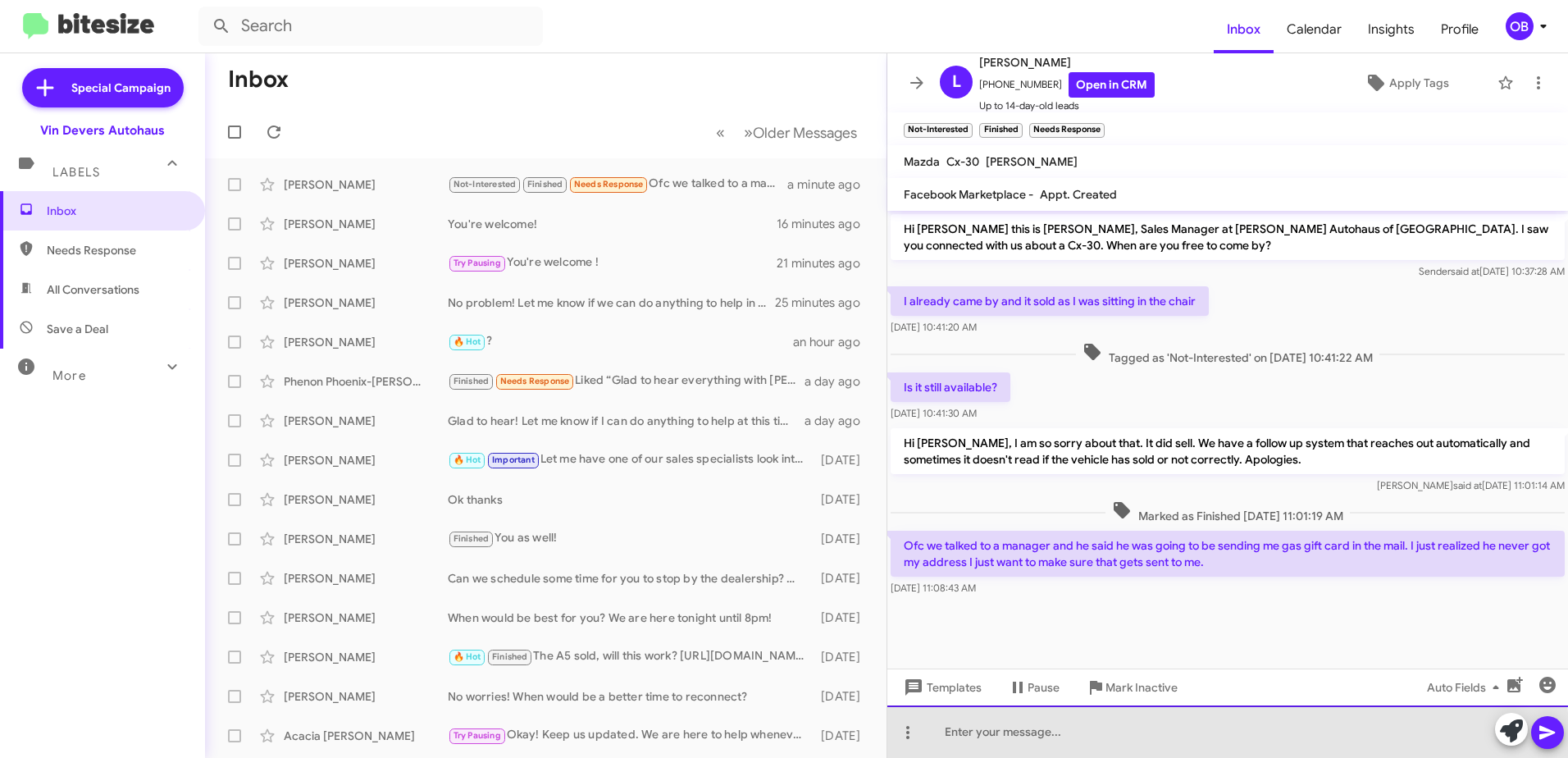
click at [1054, 751] on div at bounding box center [1228, 731] width 681 height 52
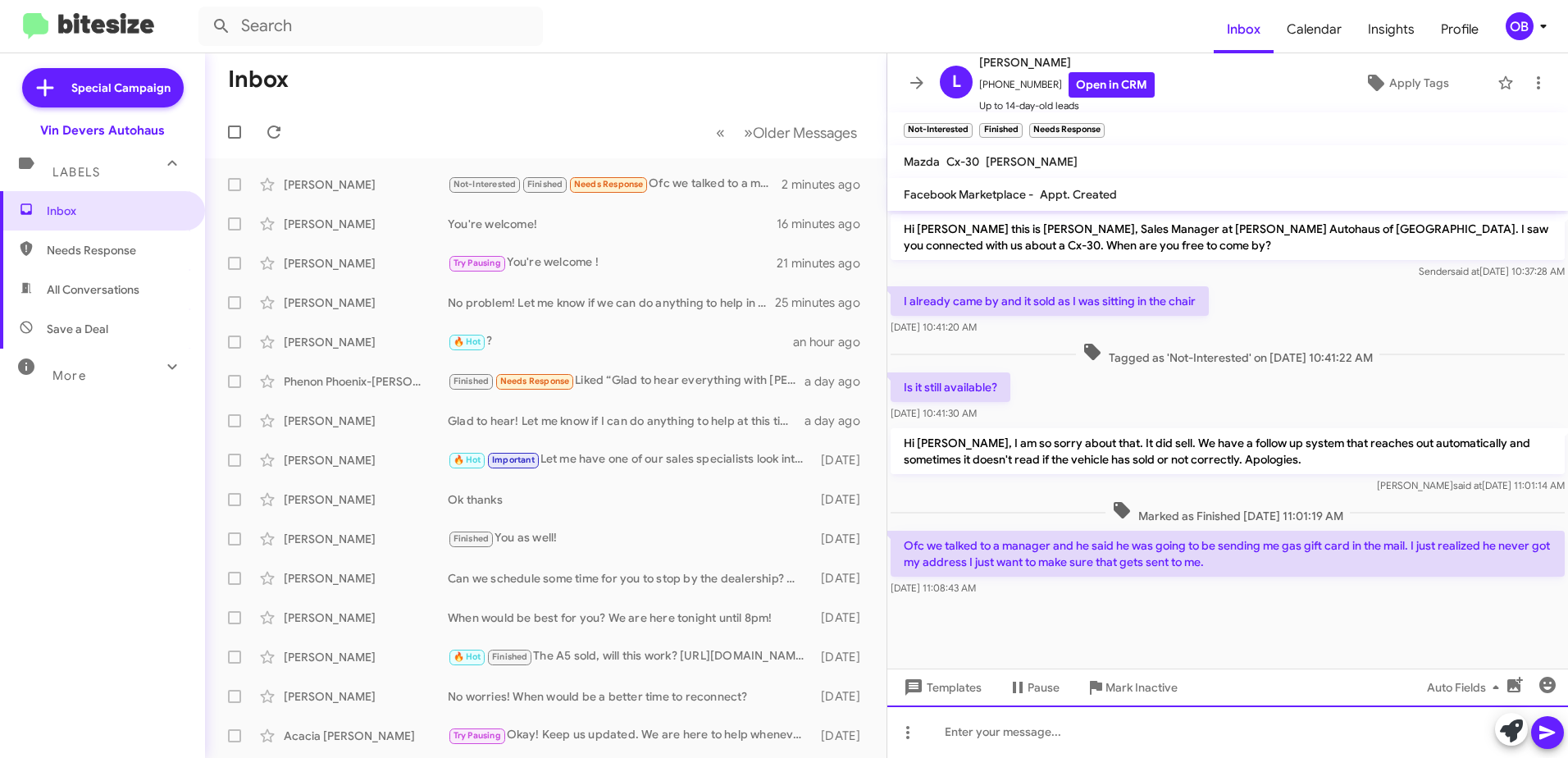
click at [1087, 744] on div at bounding box center [1228, 731] width 681 height 52
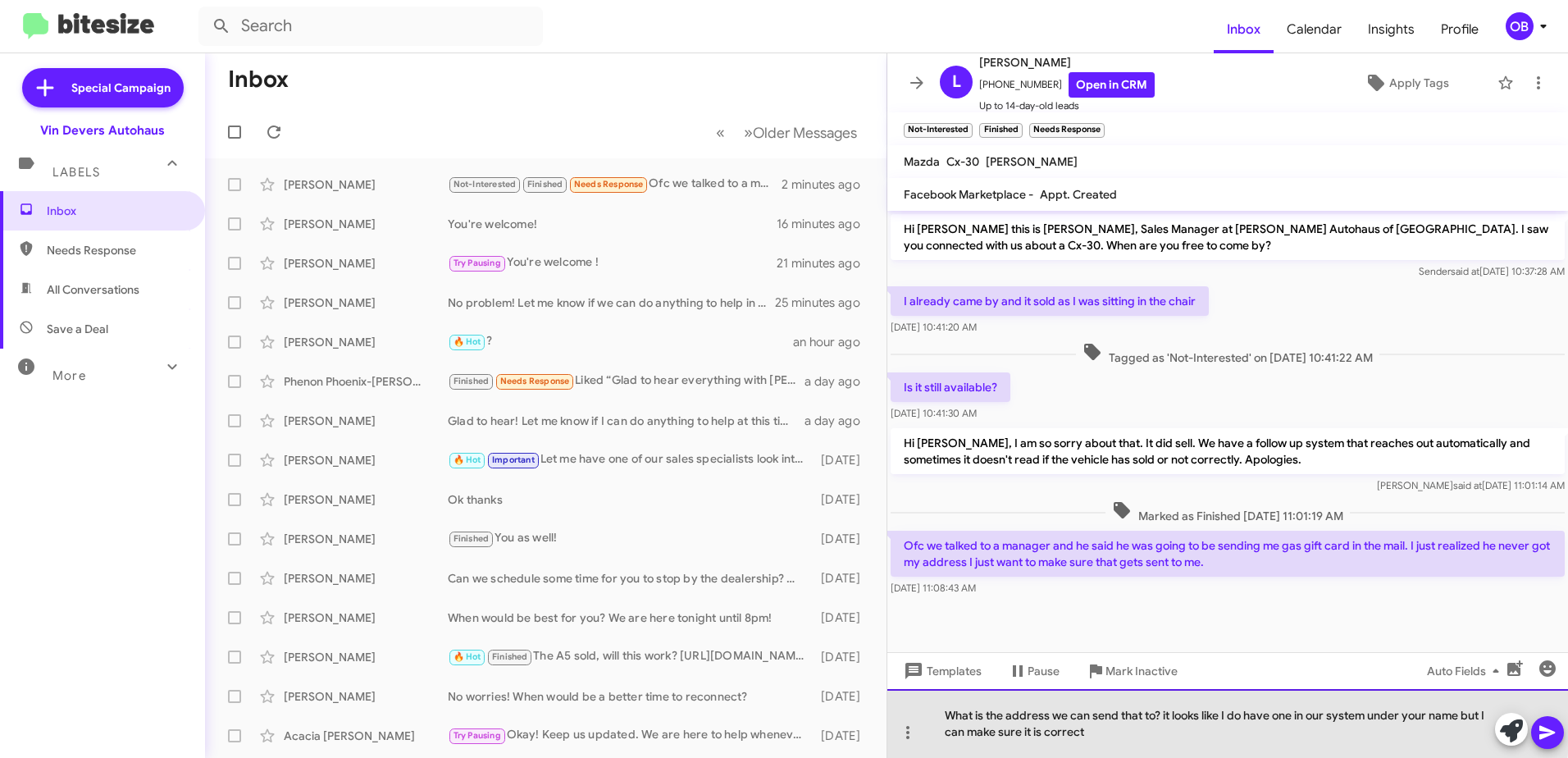
click at [1170, 717] on div "What is the address we can send that to? it looks like I do have one in our sys…" at bounding box center [1228, 722] width 681 height 68
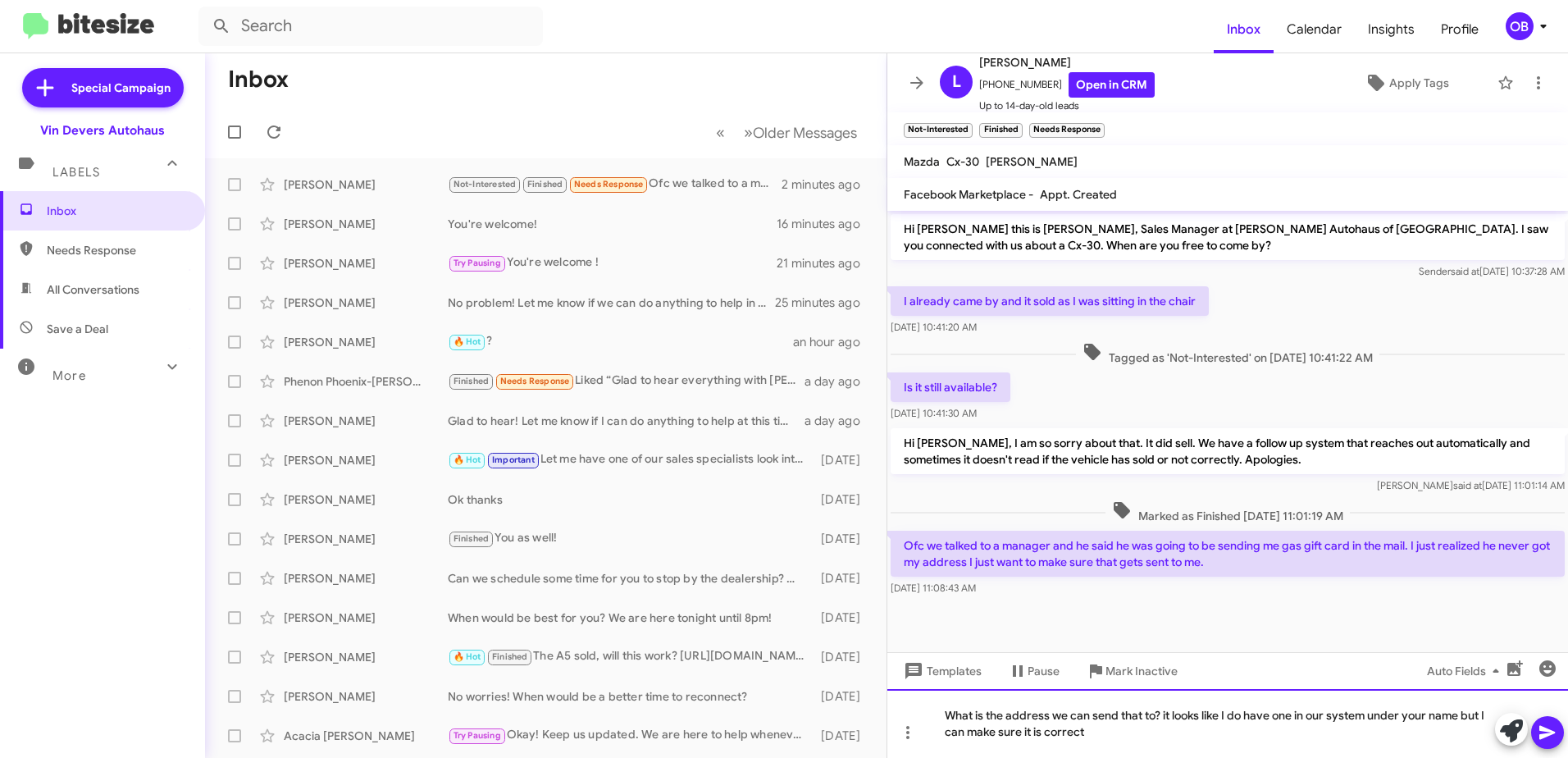
click at [1169, 717] on div "What is the address we can send that to? it looks like I do have one in our sys…" at bounding box center [1228, 722] width 681 height 68
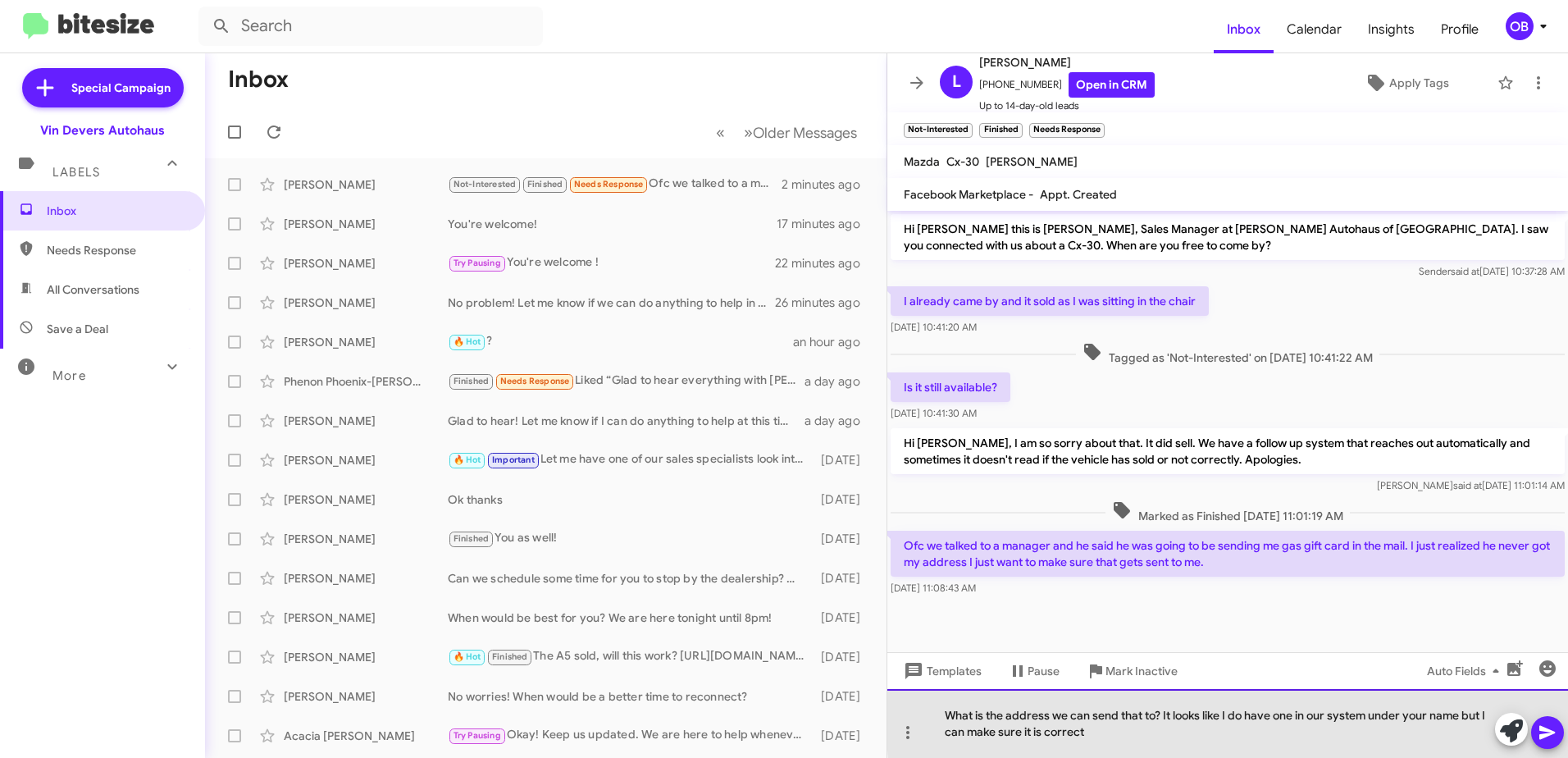
click at [1464, 719] on div "What is the address we can send that to? It looks like I do have one in our sys…" at bounding box center [1228, 722] width 681 height 68
click at [1434, 736] on div "What is the address we can send that to? It looks like I do have one in our sys…" at bounding box center [1228, 722] width 681 height 68
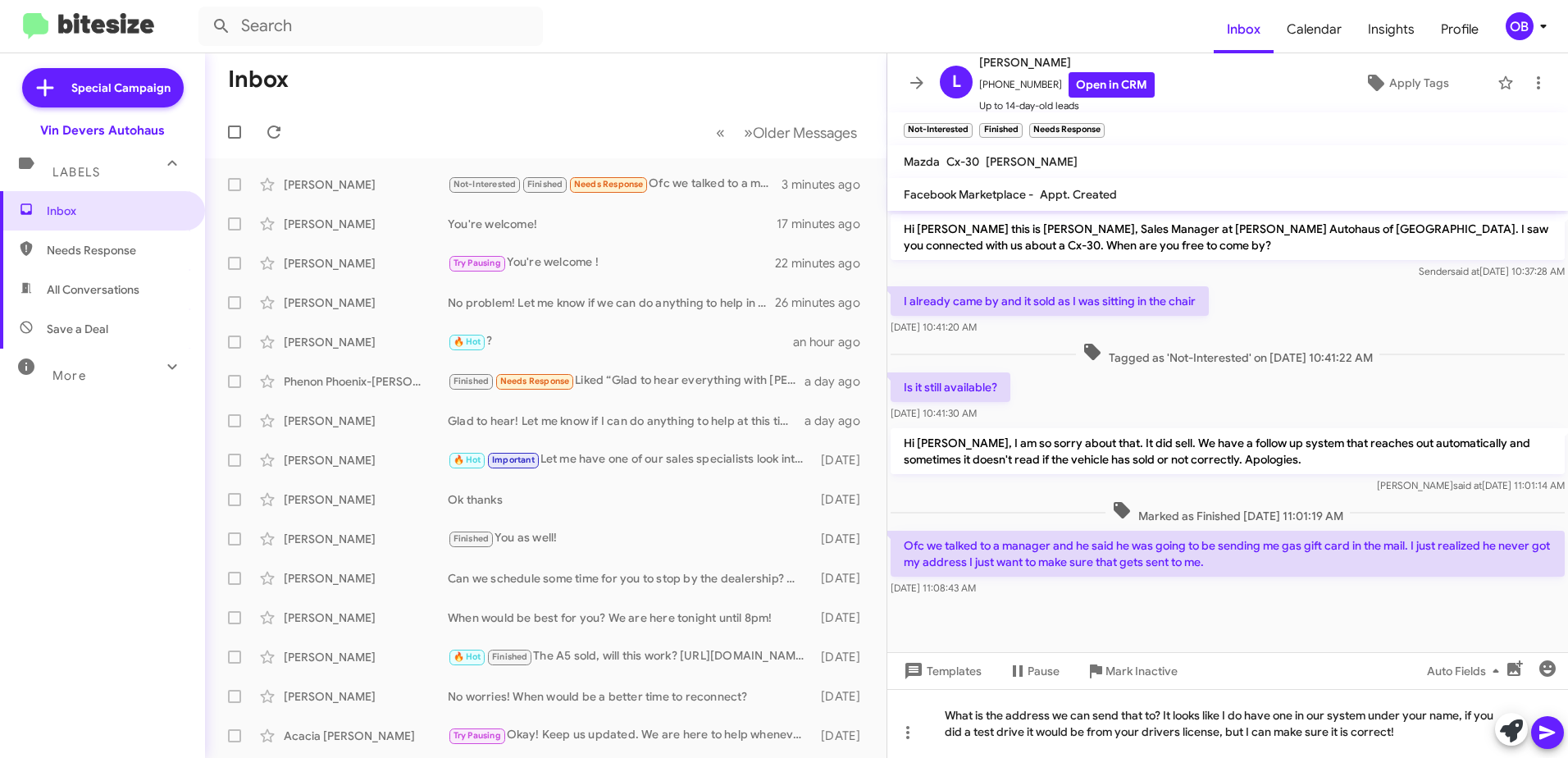
click at [1542, 728] on icon at bounding box center [1548, 732] width 15 height 14
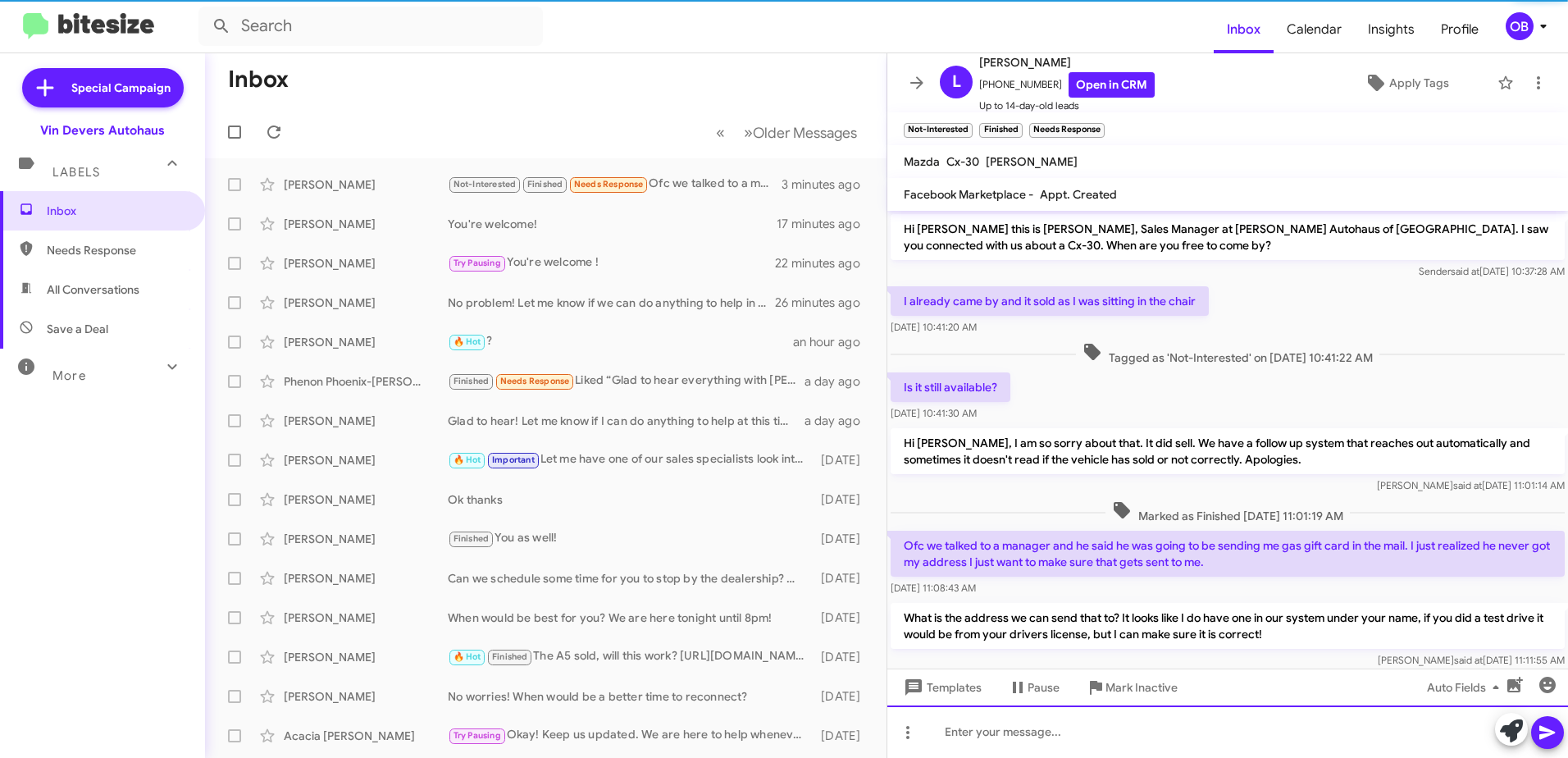
scroll to position [36, 0]
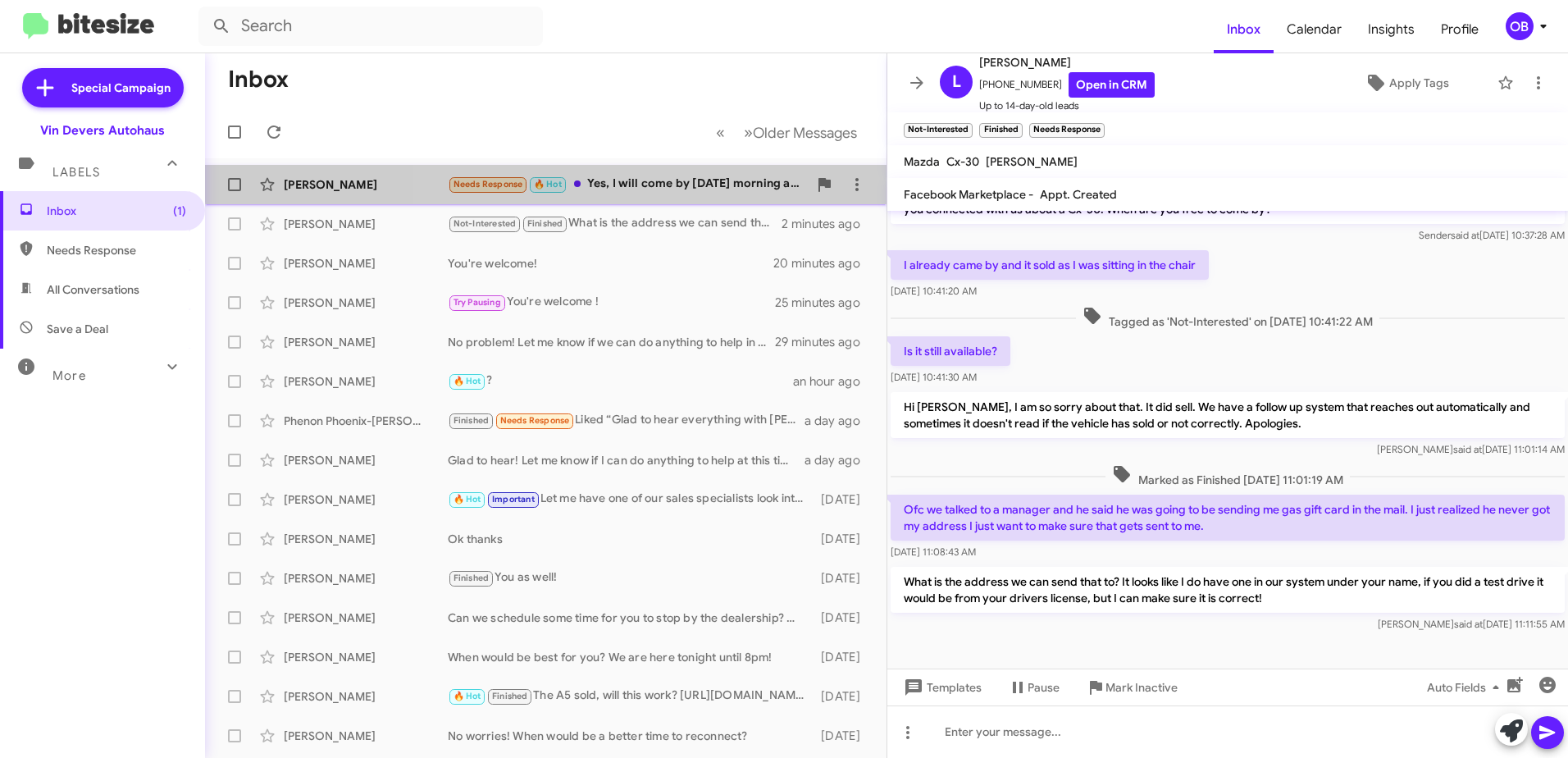
click at [621, 176] on div "Needs Response 🔥 Hot Yes, I will come by tomorrow morning around 11 would work …" at bounding box center [627, 184] width 360 height 19
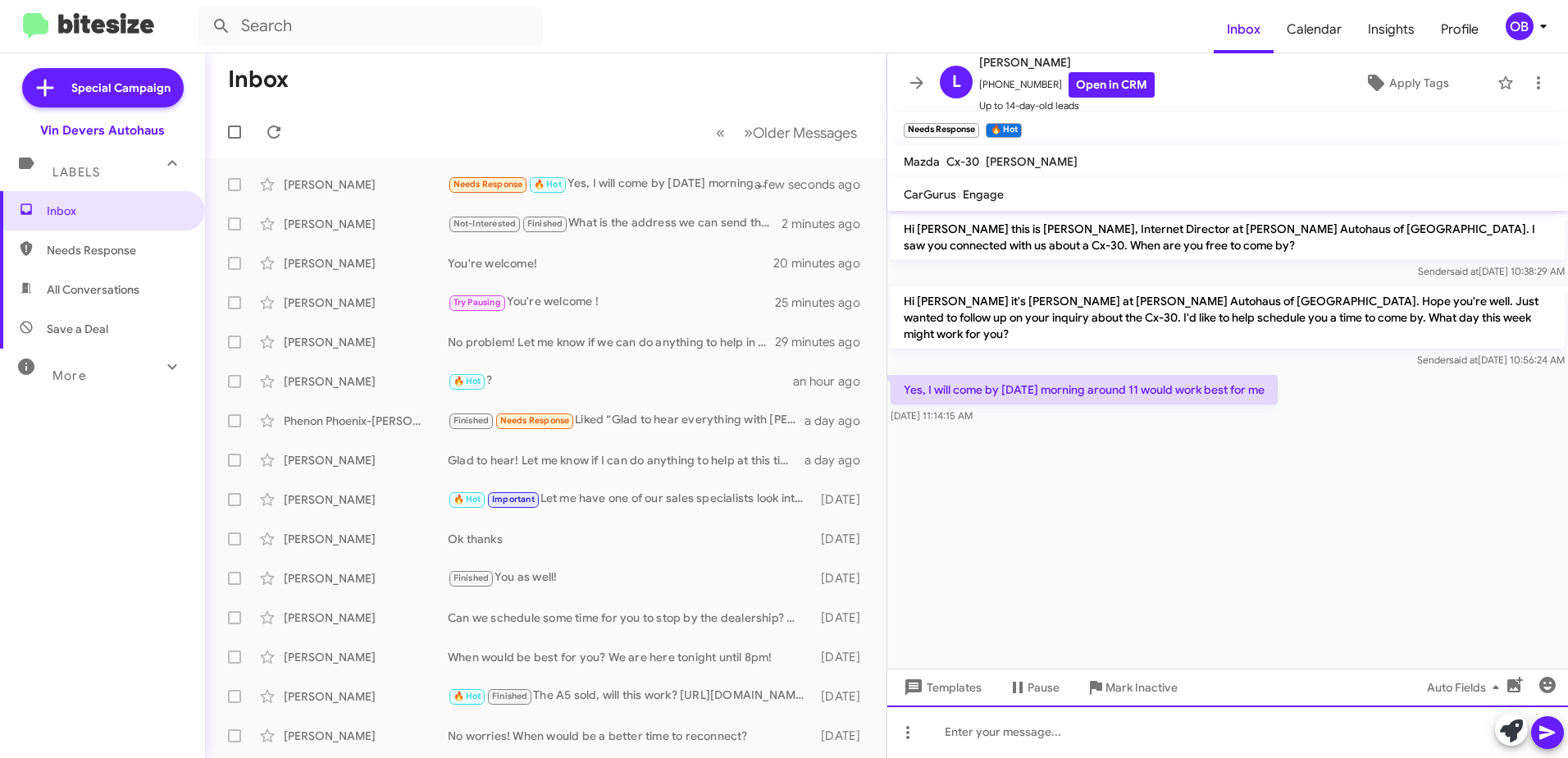
click at [1051, 730] on div at bounding box center [1228, 731] width 681 height 52
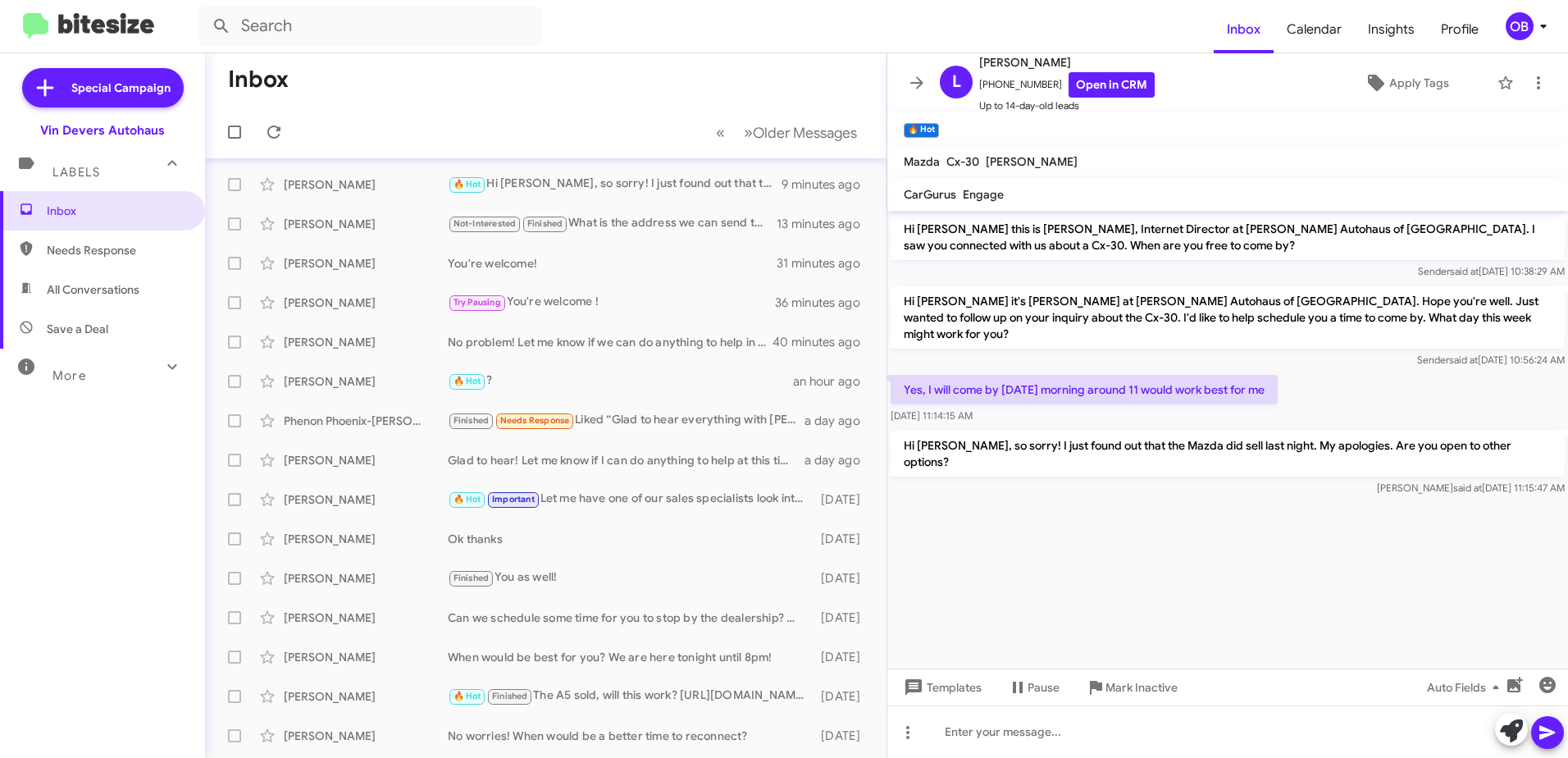
scroll to position [164, 0]
